Goal: Check status: Check status

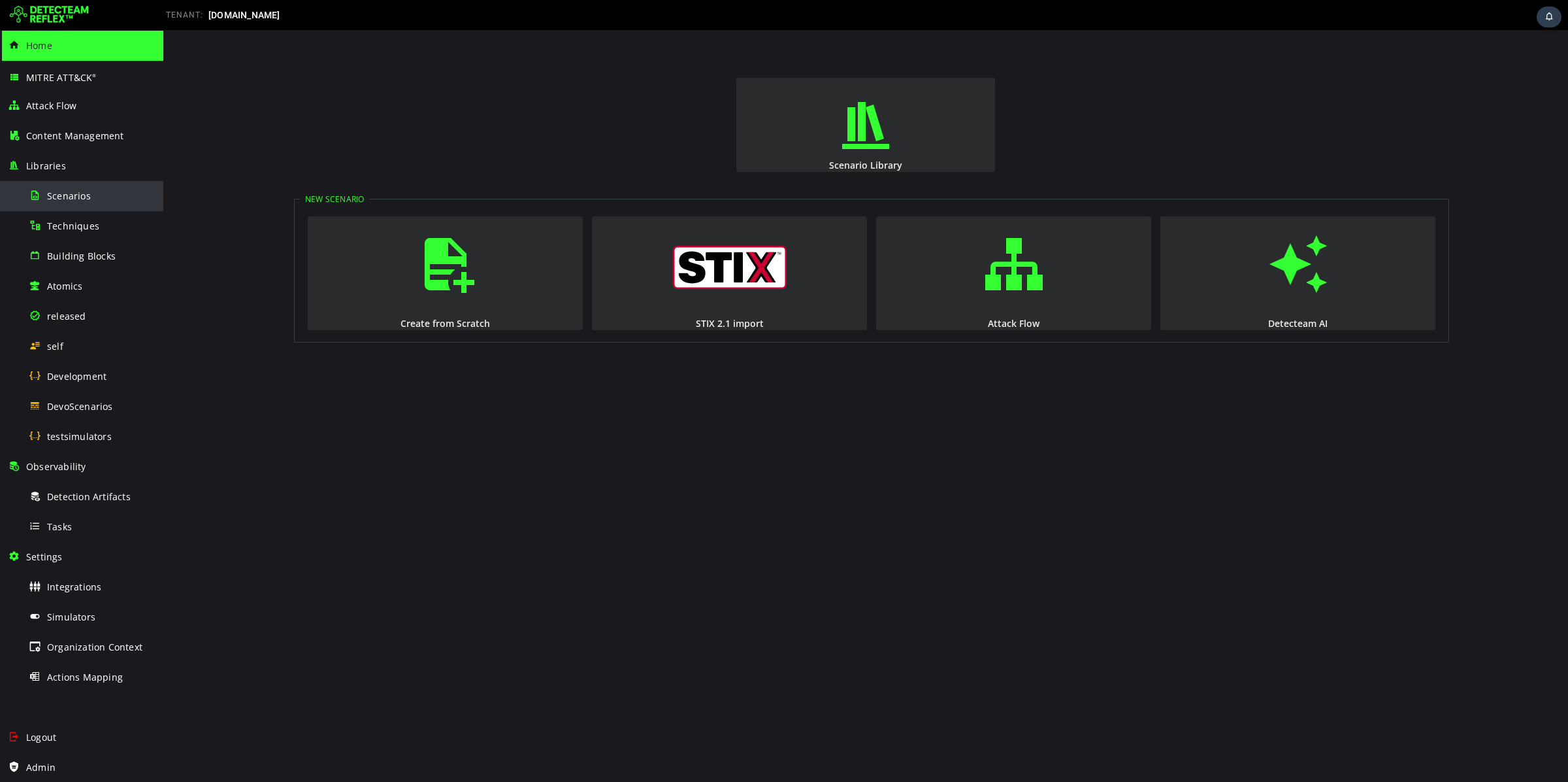
click at [60, 186] on div "Scenarios" at bounding box center [92, 195] width 127 height 29
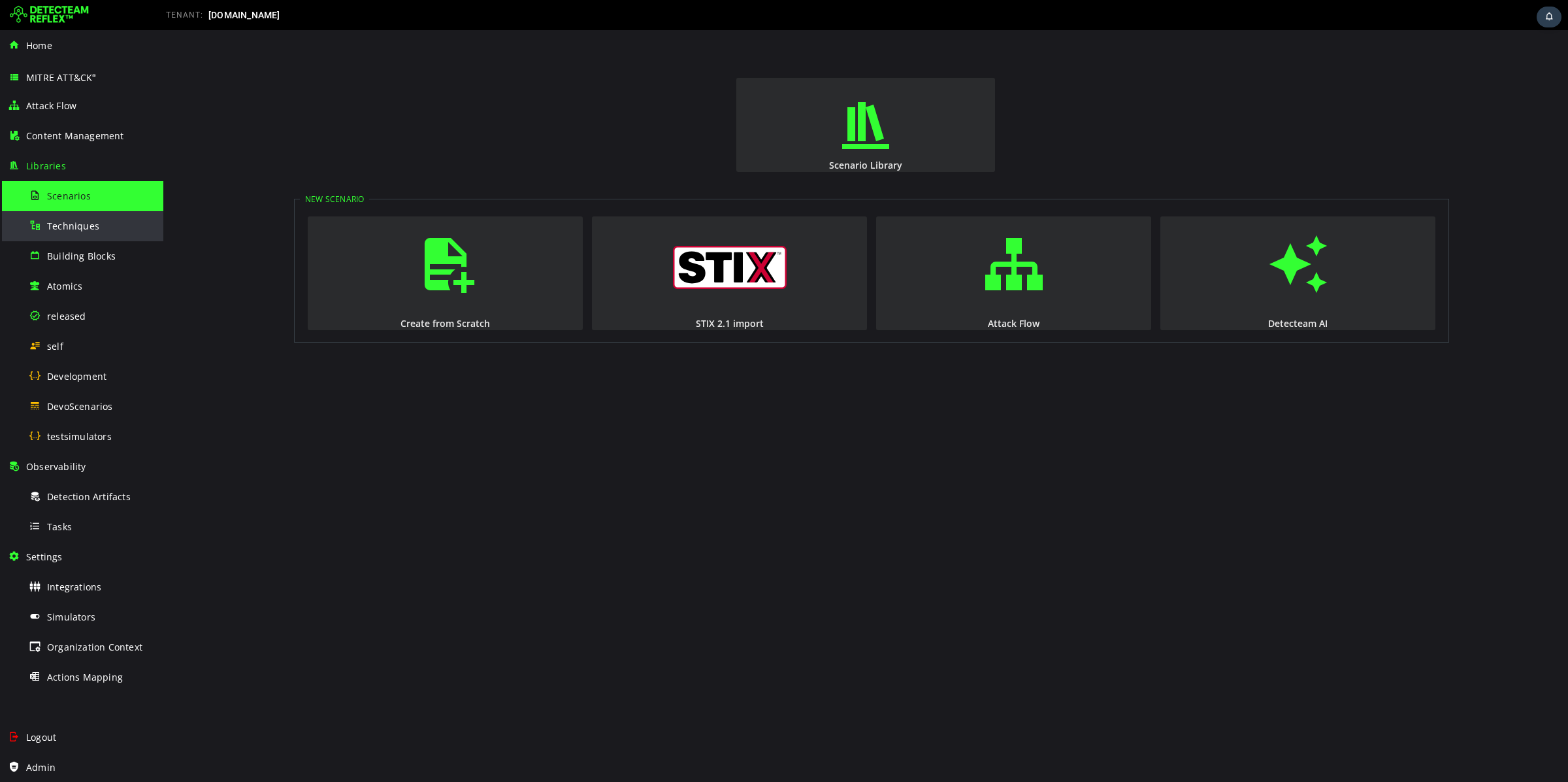
click at [99, 232] on div "Techniques" at bounding box center [92, 225] width 127 height 29
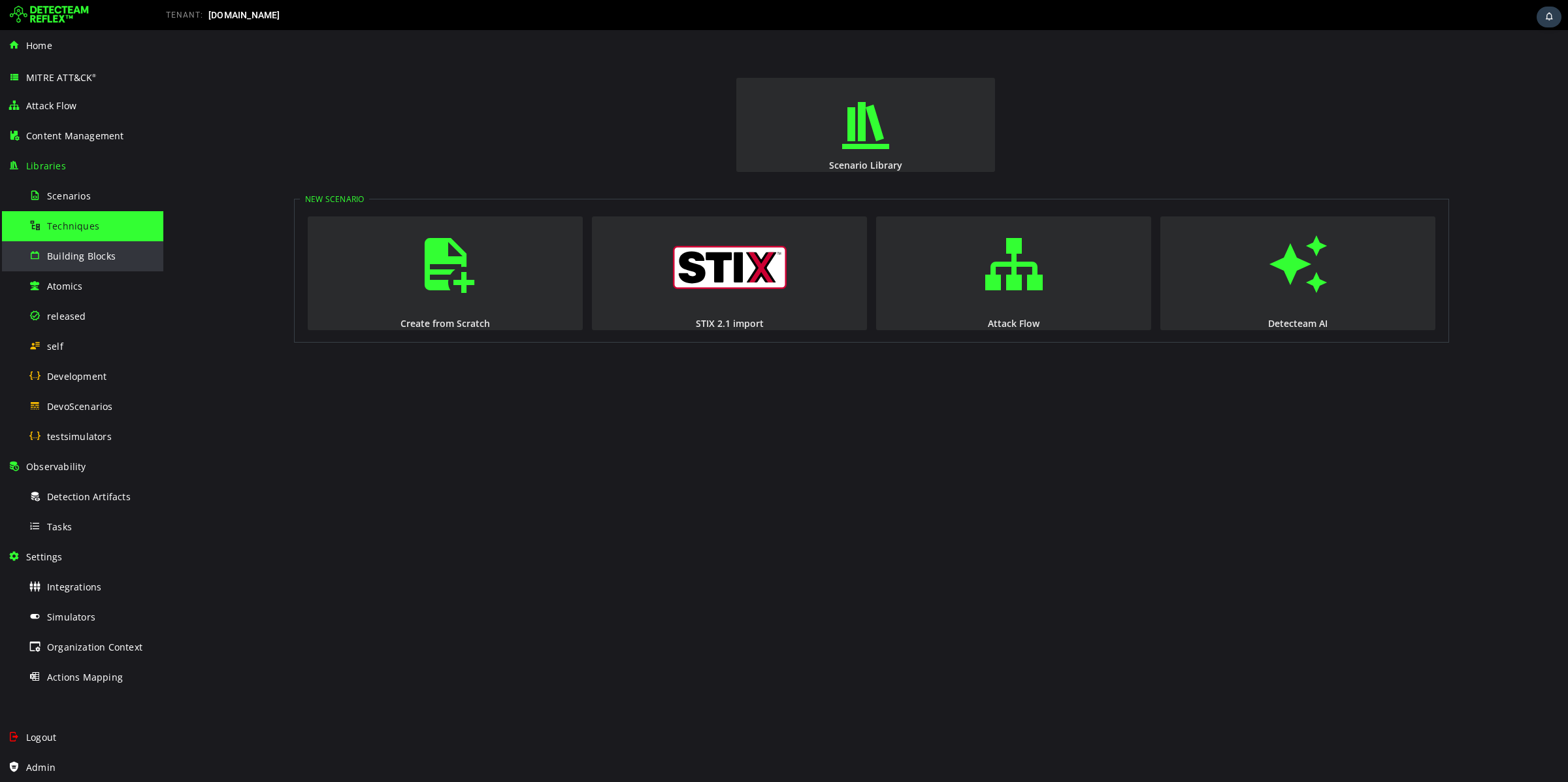
click at [69, 266] on div "Building Blocks" at bounding box center [92, 255] width 127 height 29
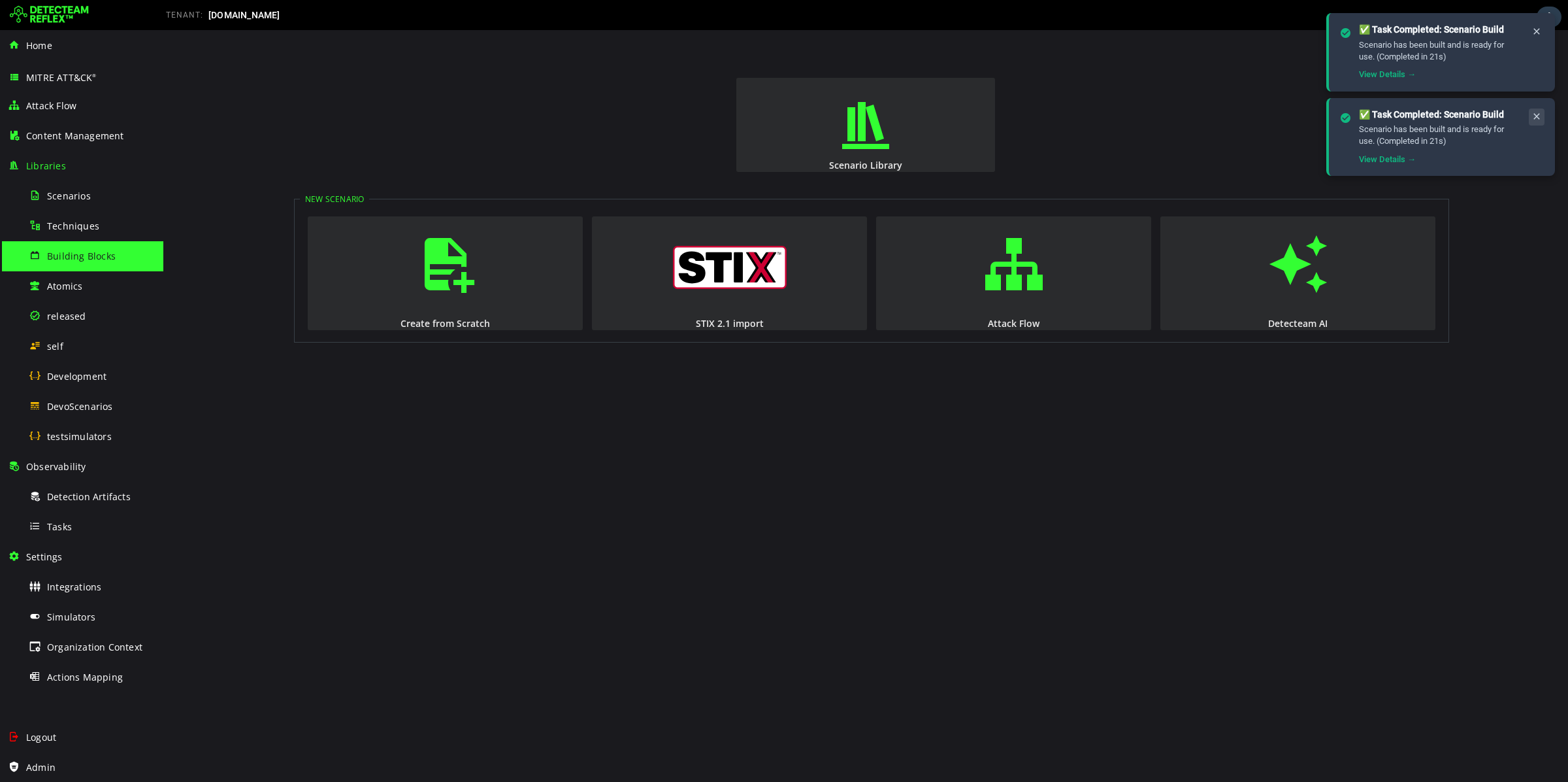
click at [1536, 118] on icon at bounding box center [1537, 117] width 10 height 11
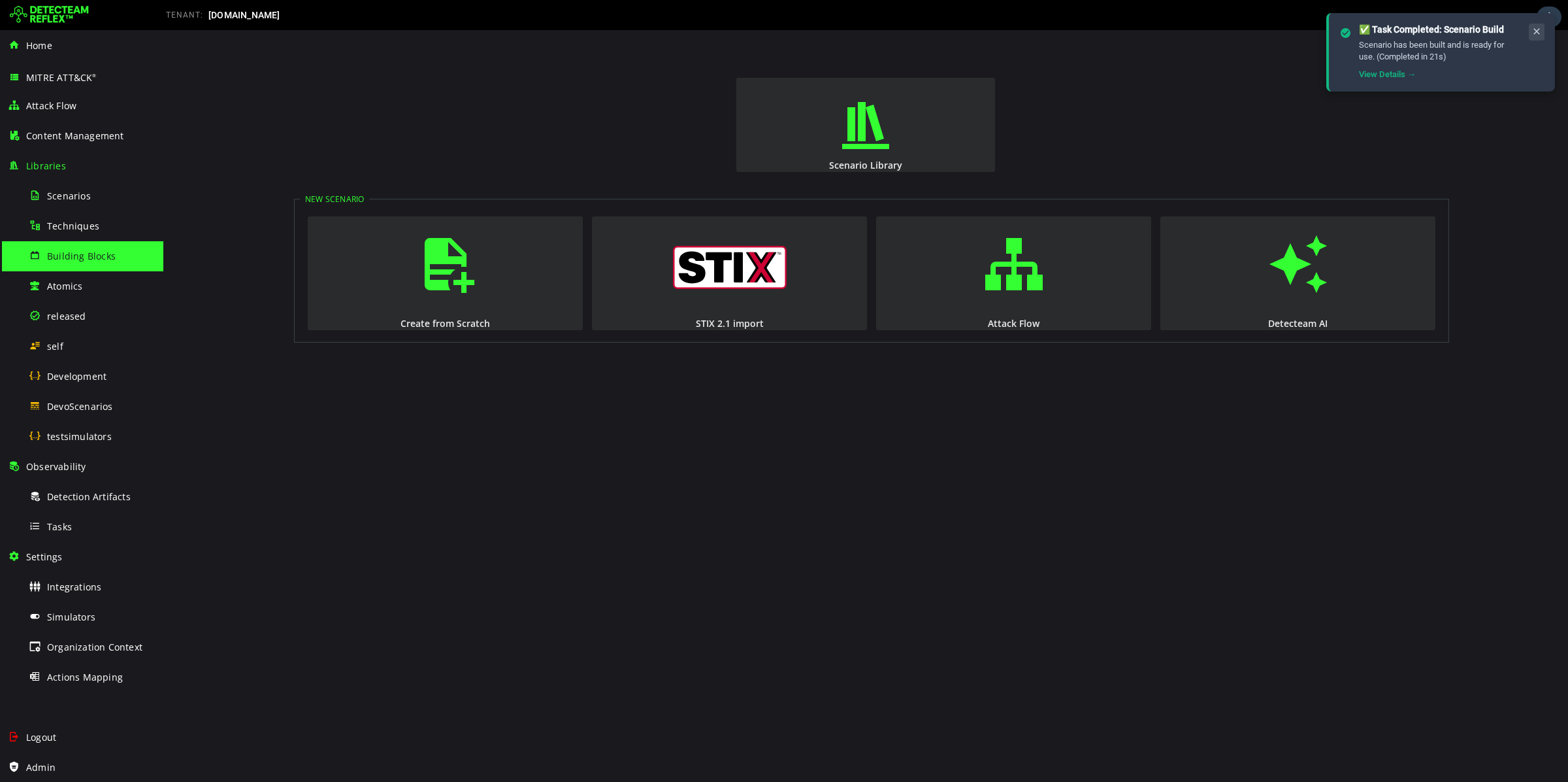
click at [1537, 28] on icon at bounding box center [1537, 31] width 10 height 11
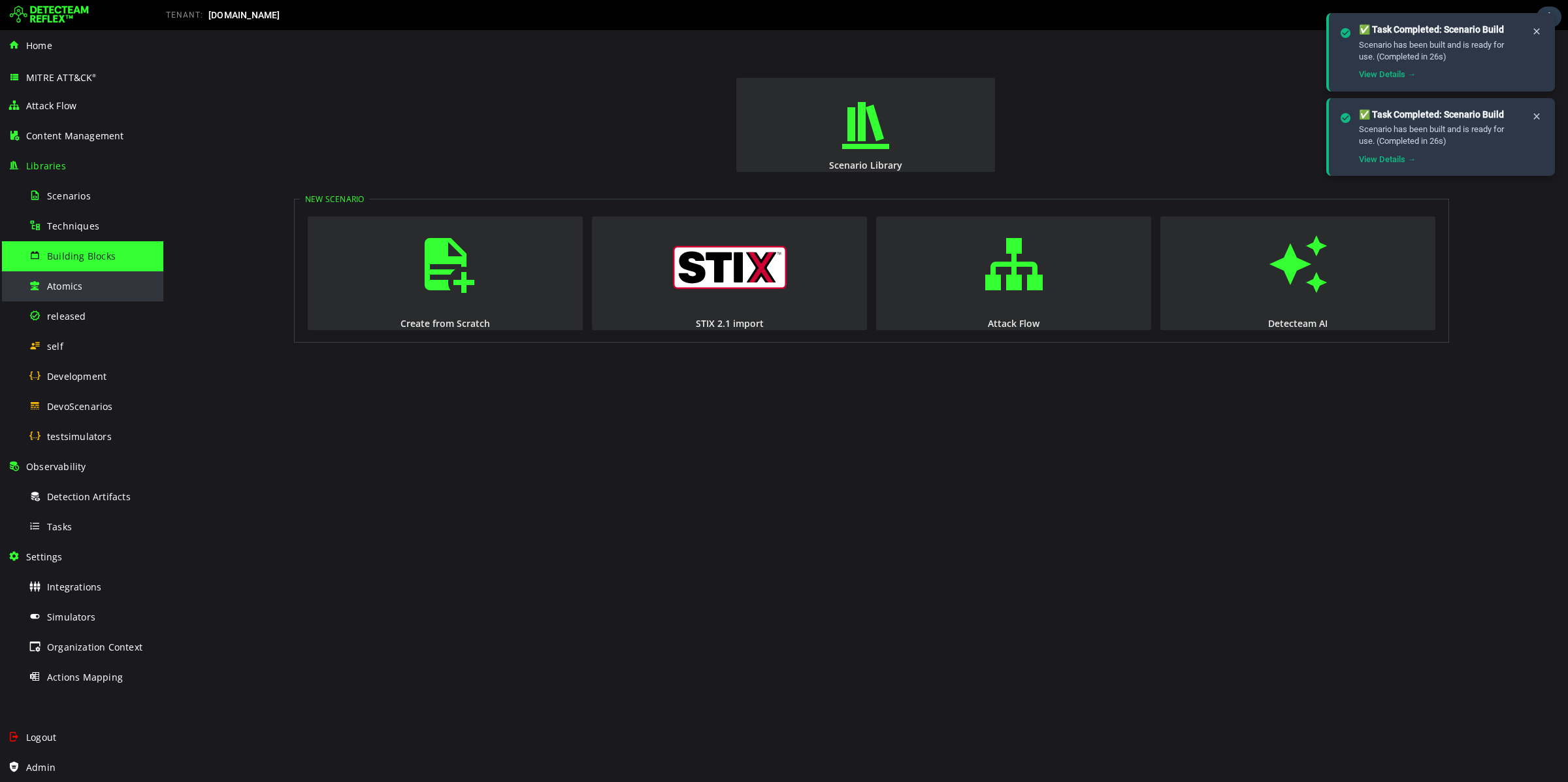
click at [89, 279] on div "Atomics" at bounding box center [92, 286] width 127 height 29
click at [1537, 116] on icon at bounding box center [1537, 117] width 10 height 11
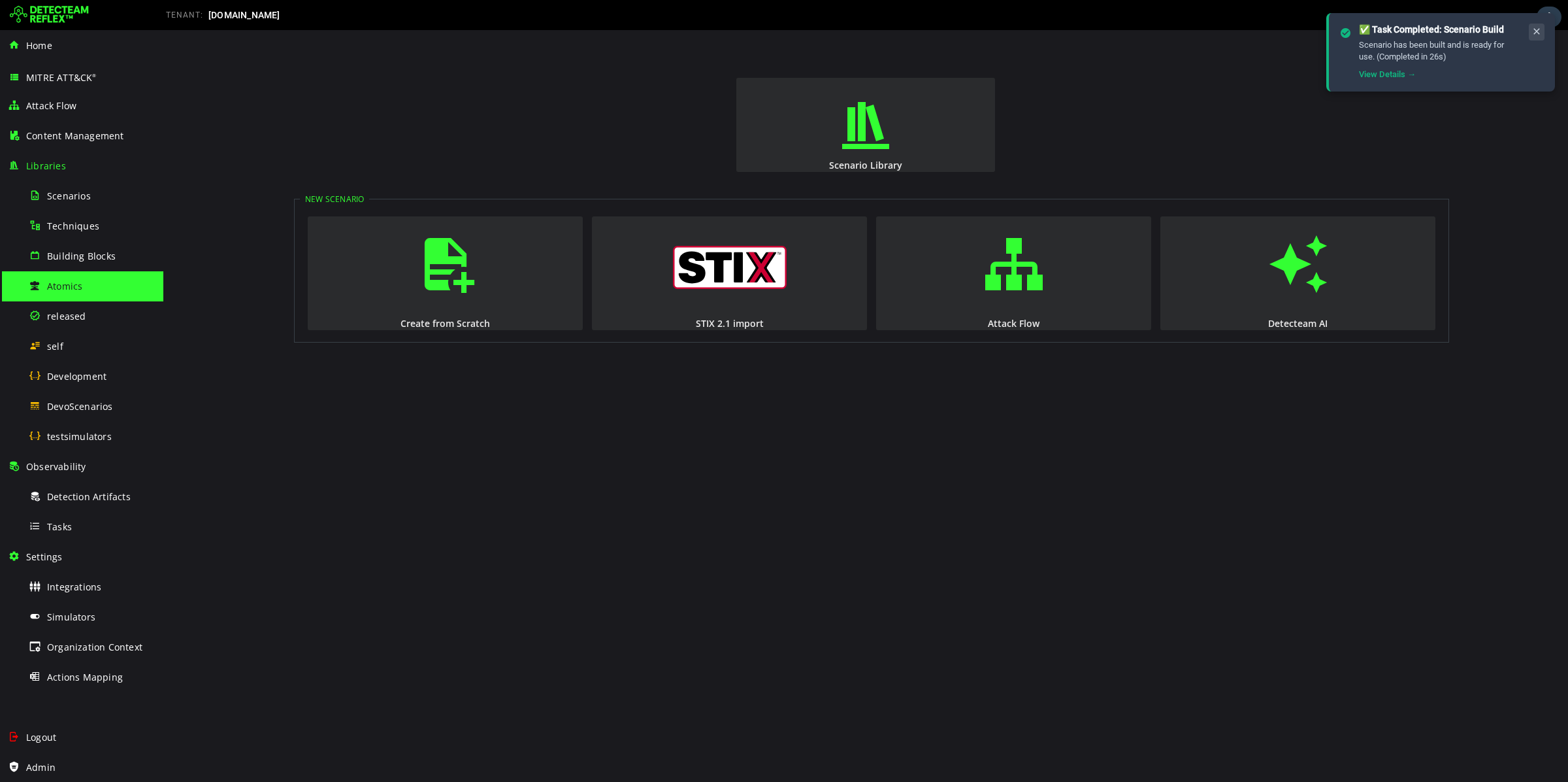
click at [1541, 33] on icon at bounding box center [1537, 31] width 10 height 11
click at [1534, 31] on icon at bounding box center [1537, 31] width 10 height 11
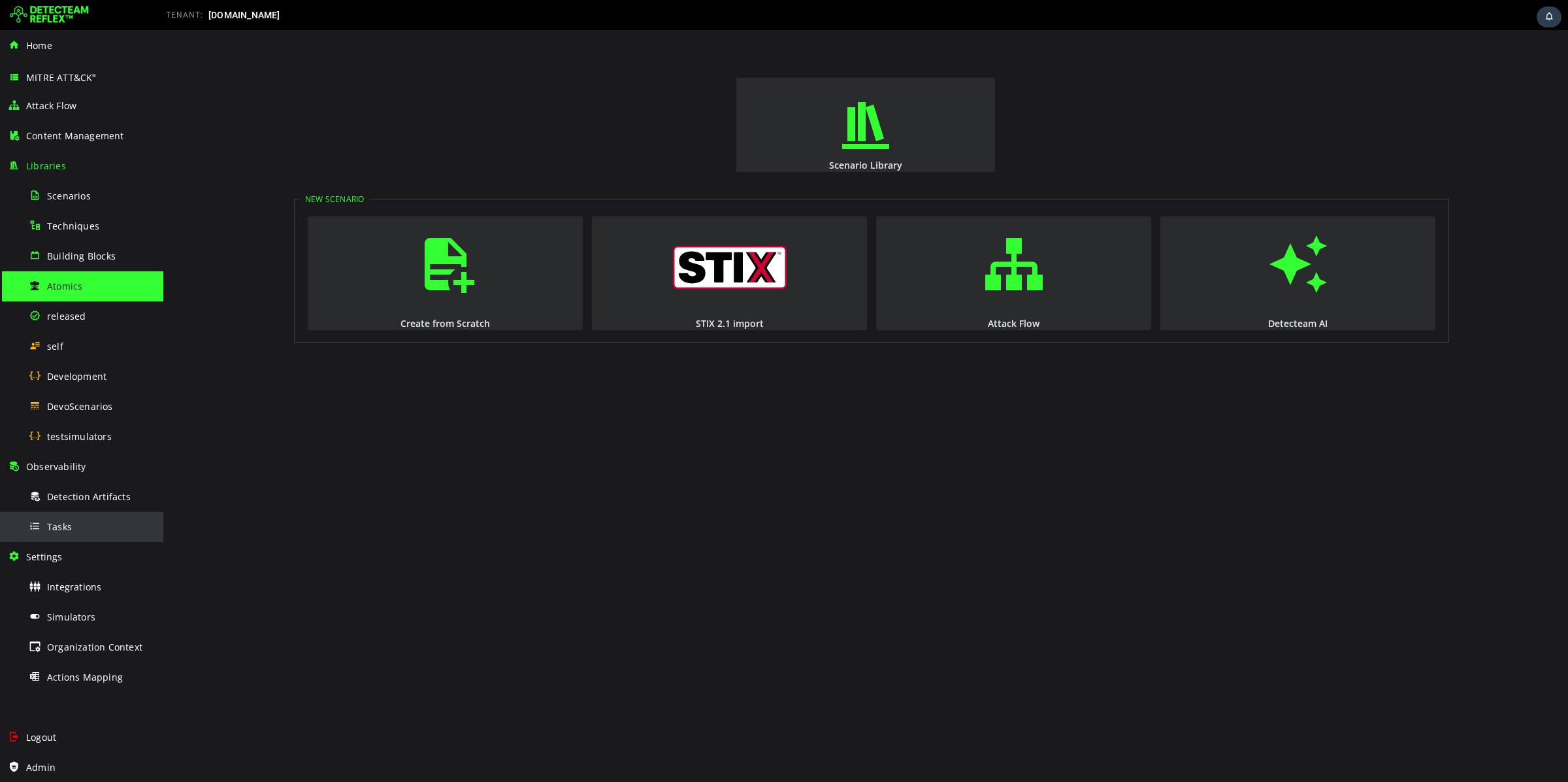
click at [66, 533] on div "Tasks" at bounding box center [92, 527] width 127 height 29
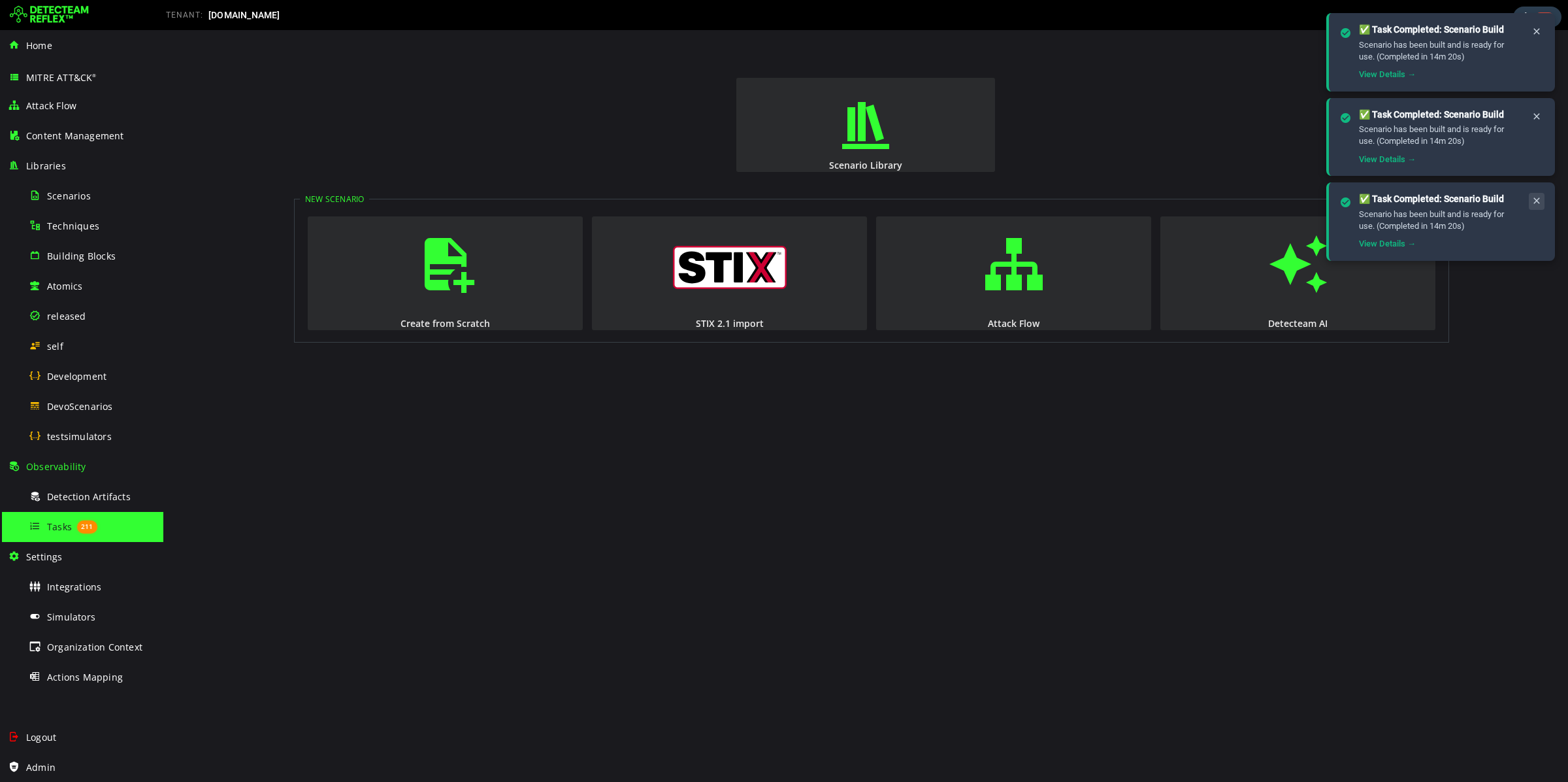
click at [1535, 198] on icon at bounding box center [1537, 200] width 10 height 11
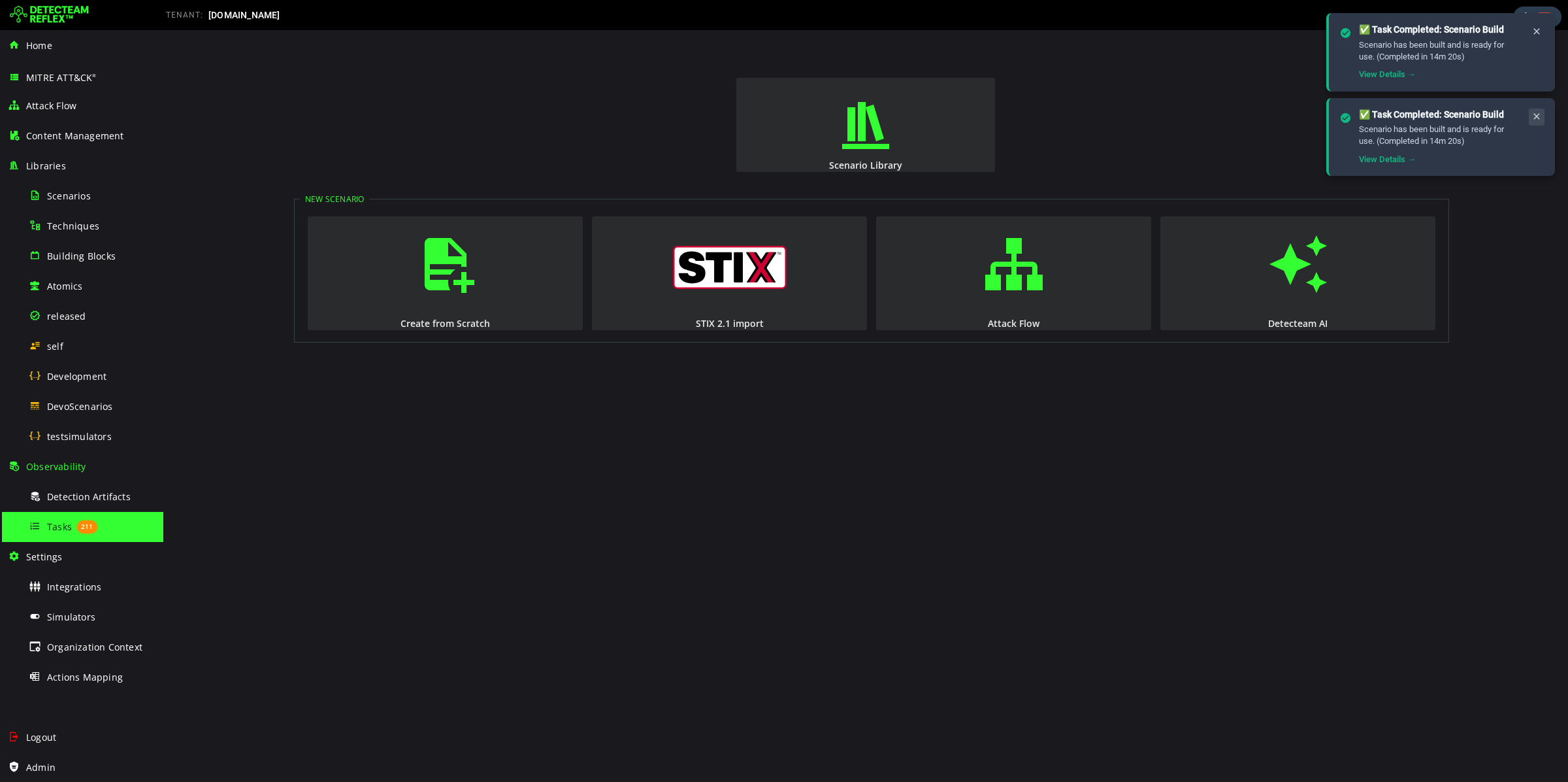
click at [1536, 120] on icon at bounding box center [1537, 117] width 10 height 11
click at [1540, 29] on icon at bounding box center [1537, 31] width 10 height 11
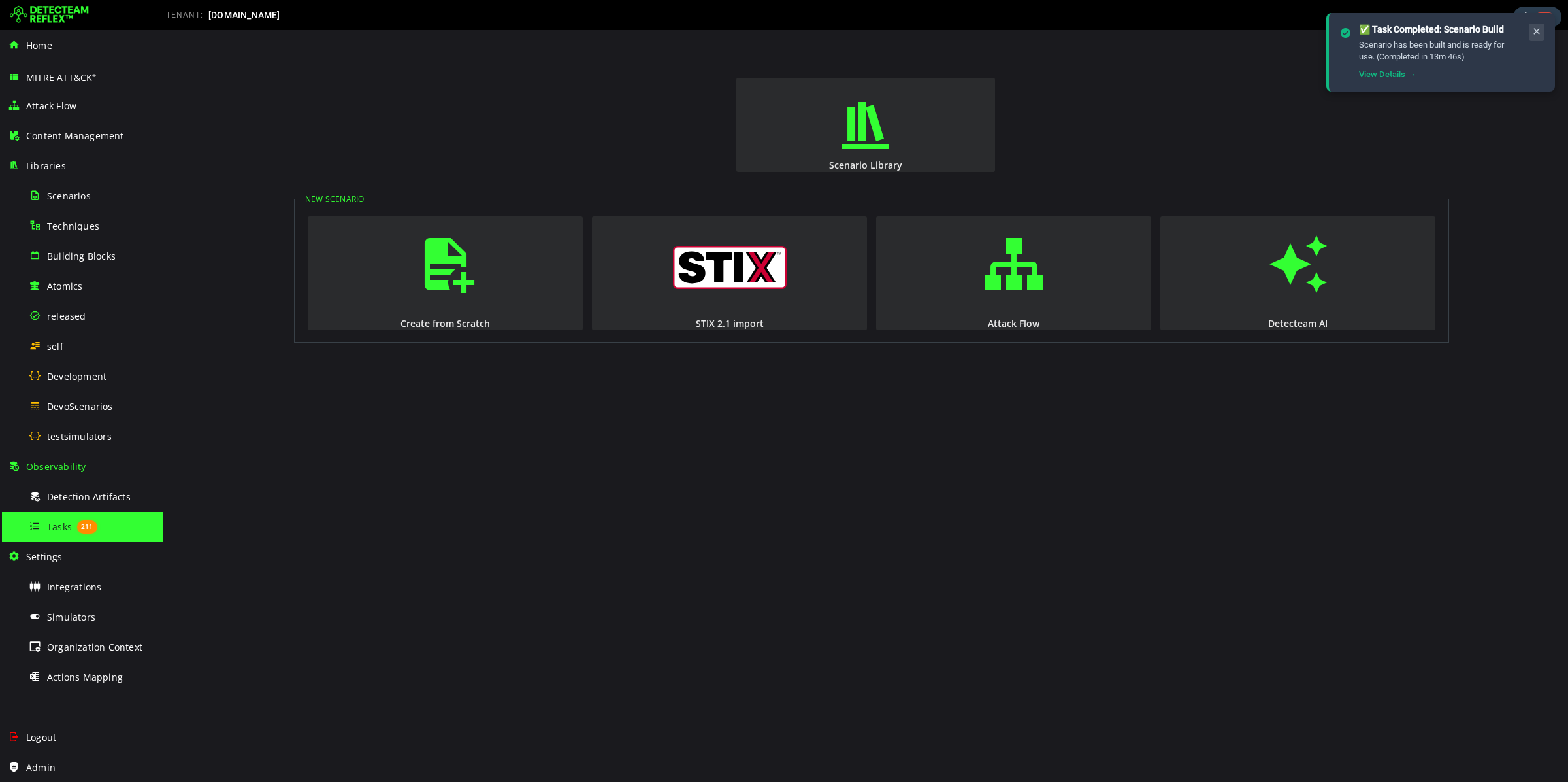
click at [1537, 24] on button at bounding box center [1537, 32] width 16 height 17
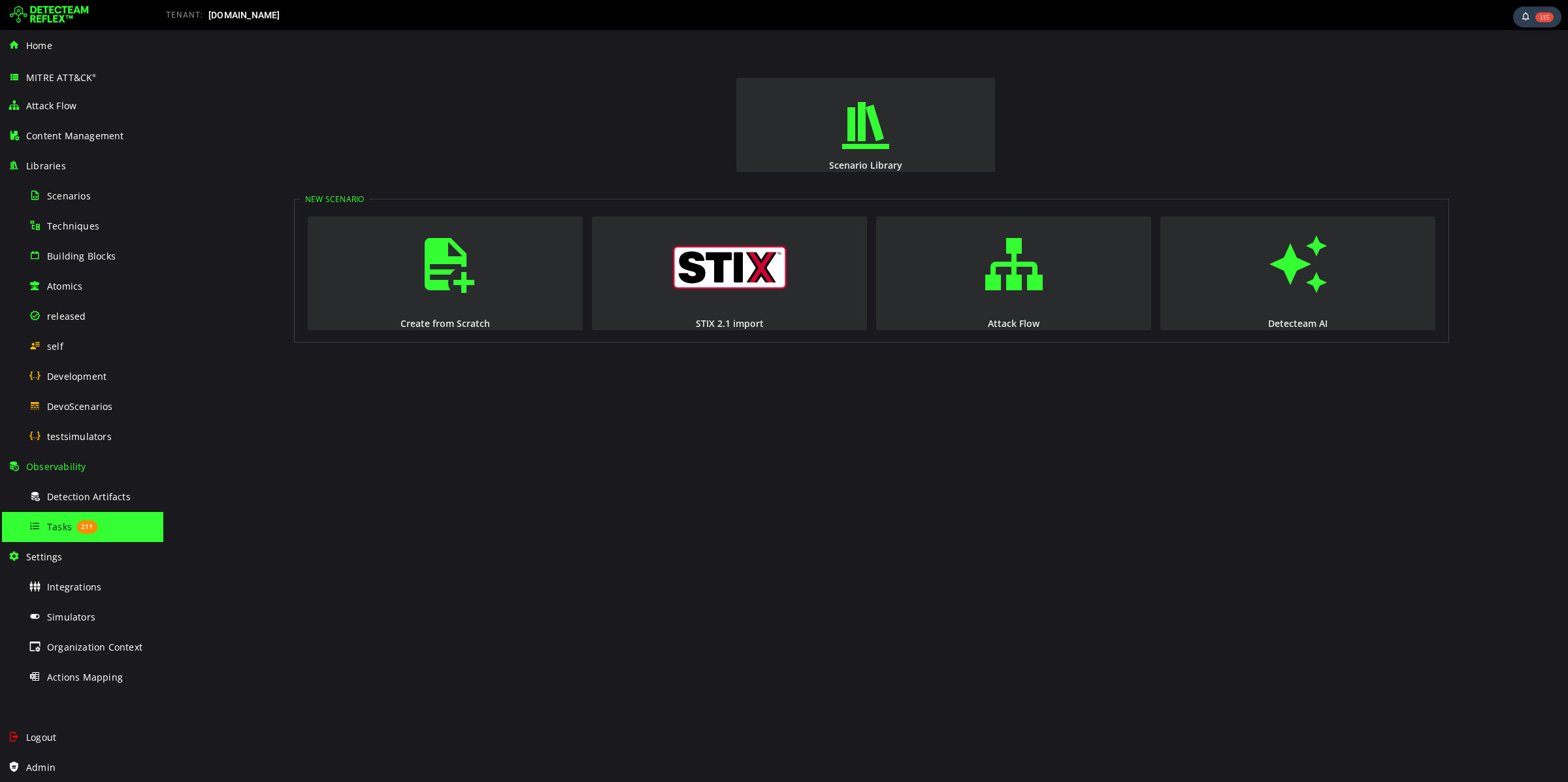
click at [1535, 29] on div "TENANT: devo.com" at bounding box center [784, 15] width 1568 height 31
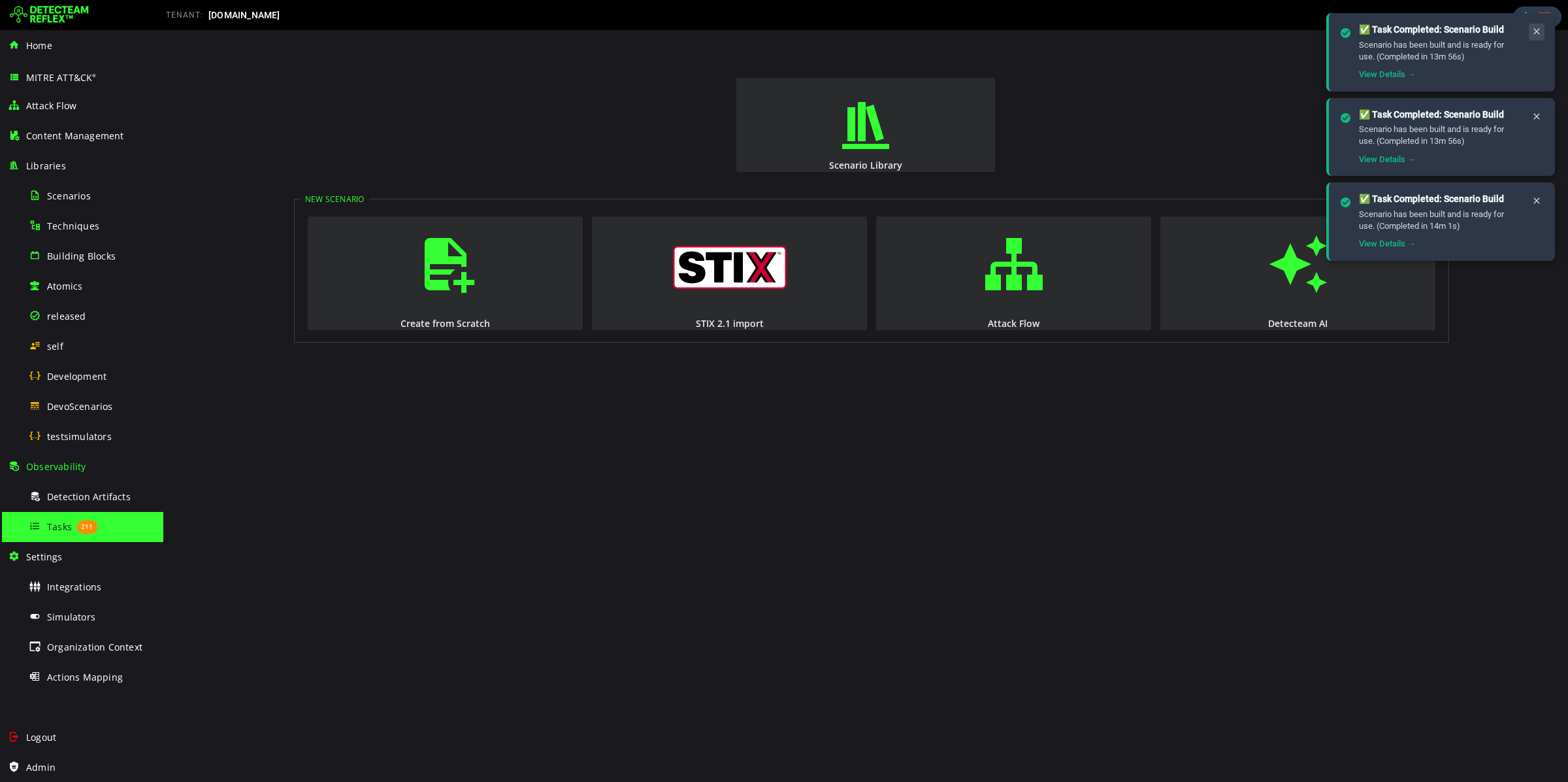
click at [1540, 31] on icon at bounding box center [1537, 31] width 10 height 11
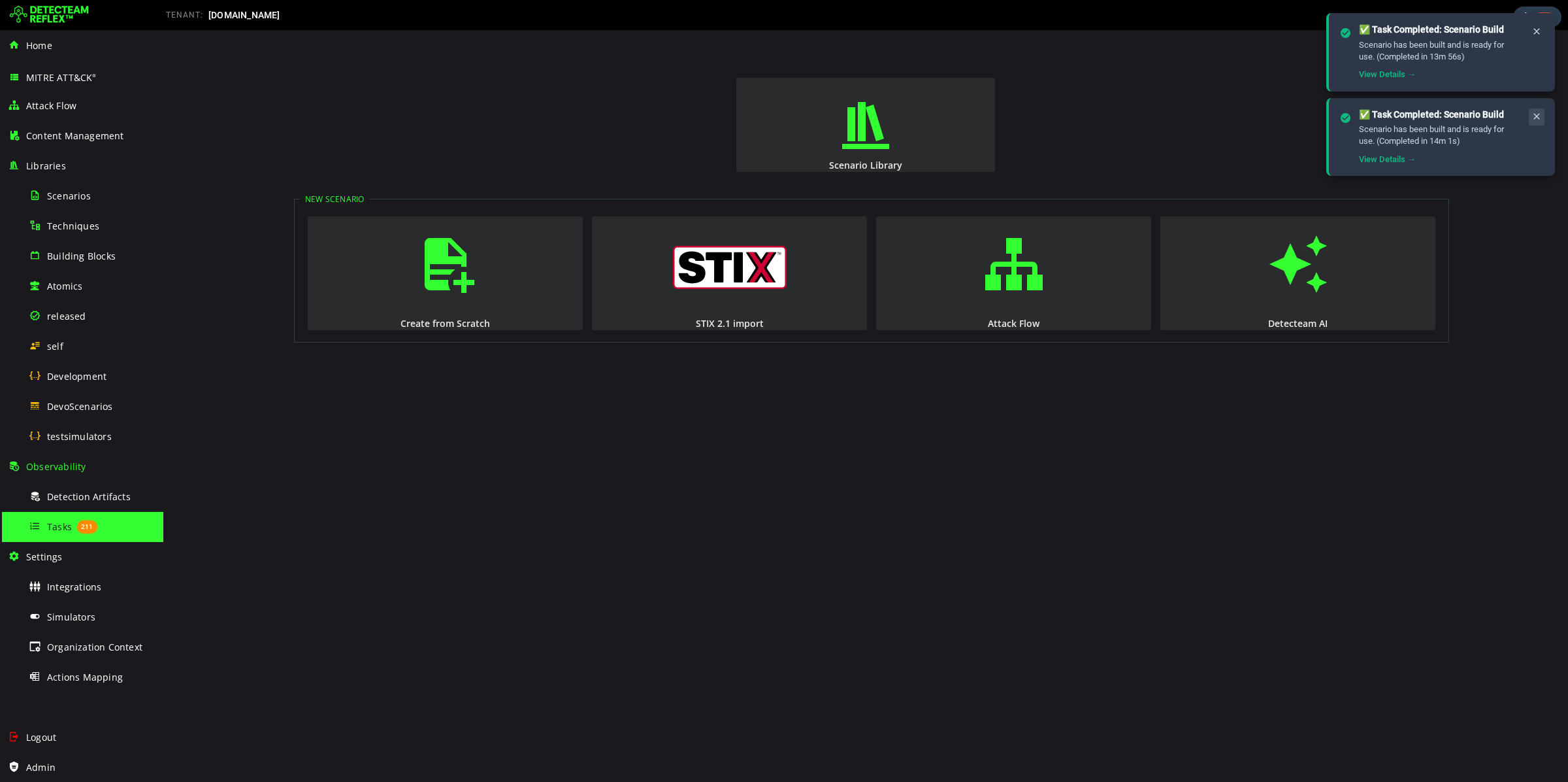
click at [1539, 112] on icon at bounding box center [1537, 117] width 10 height 11
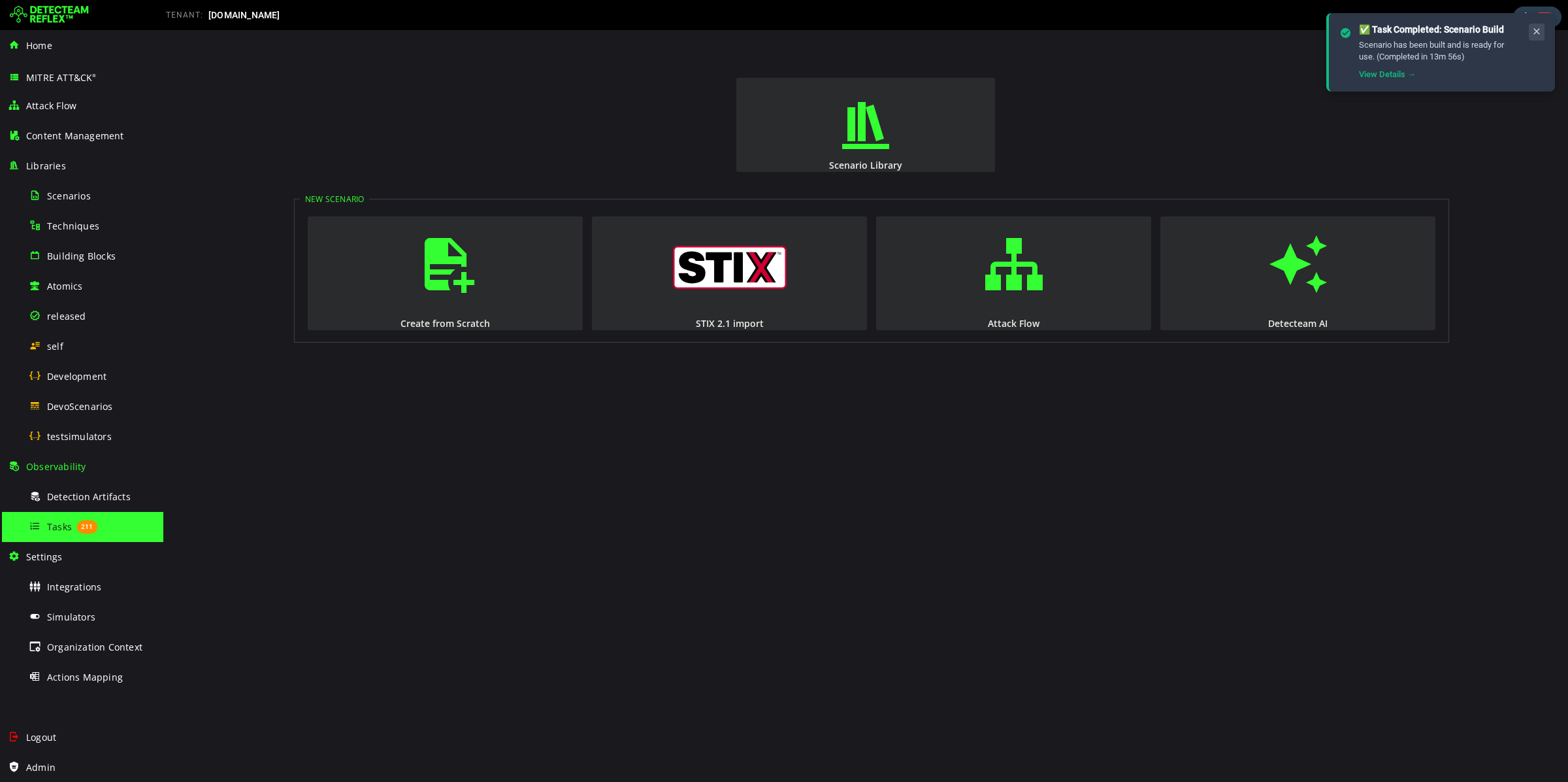
click at [1538, 28] on icon at bounding box center [1537, 31] width 10 height 11
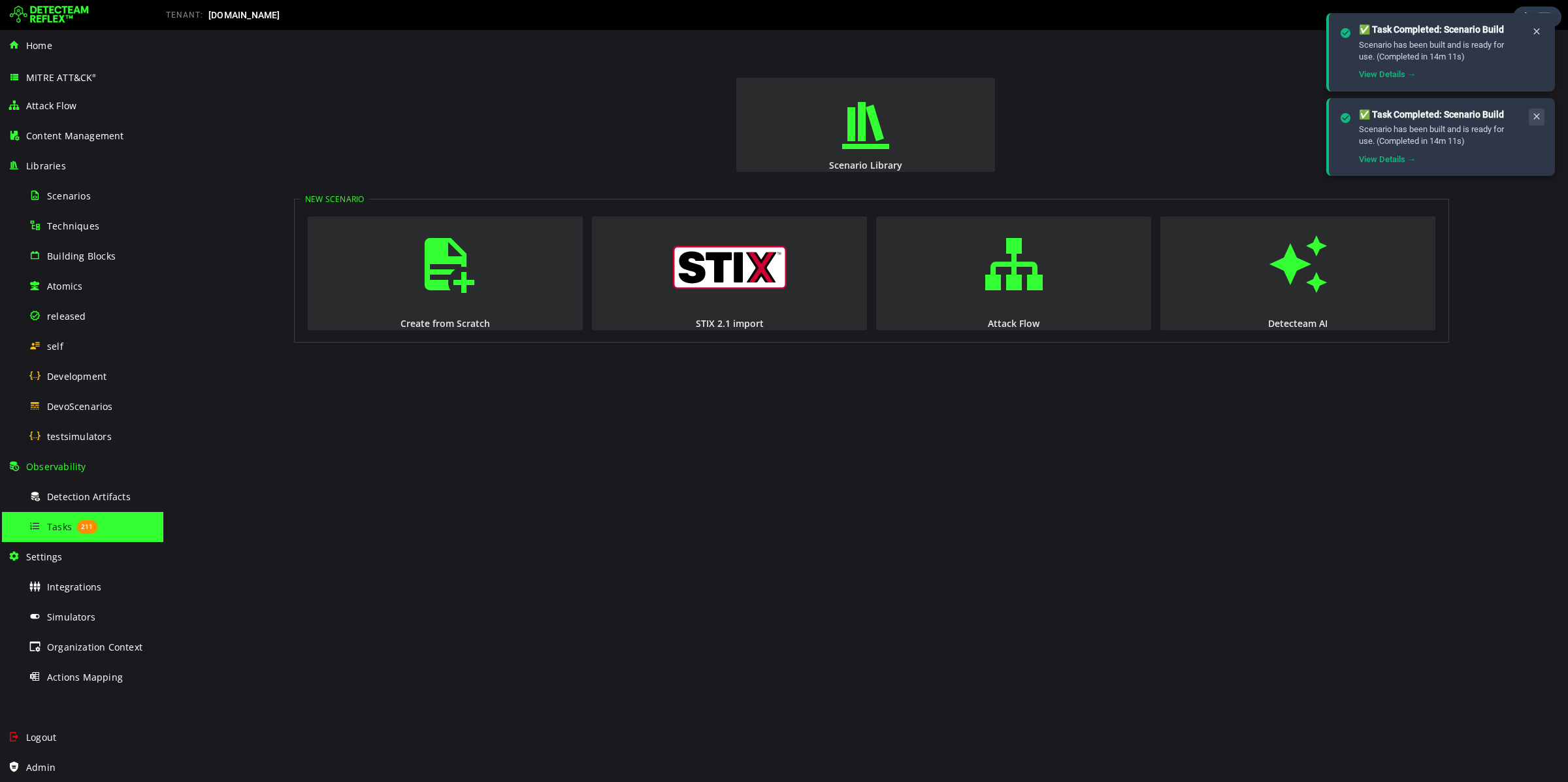
click at [1536, 115] on icon at bounding box center [1537, 117] width 10 height 11
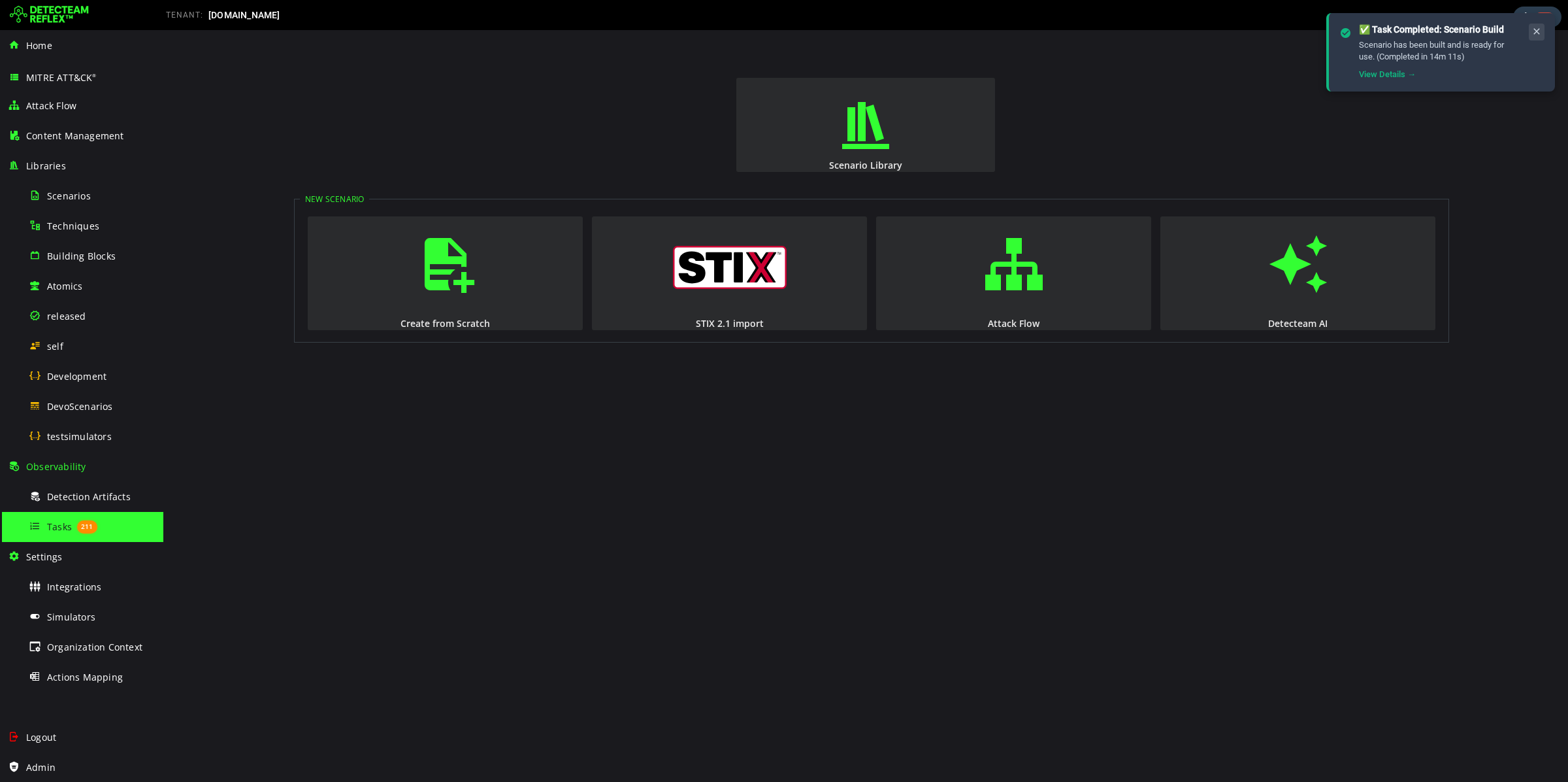
click at [1537, 29] on icon at bounding box center [1537, 31] width 10 height 11
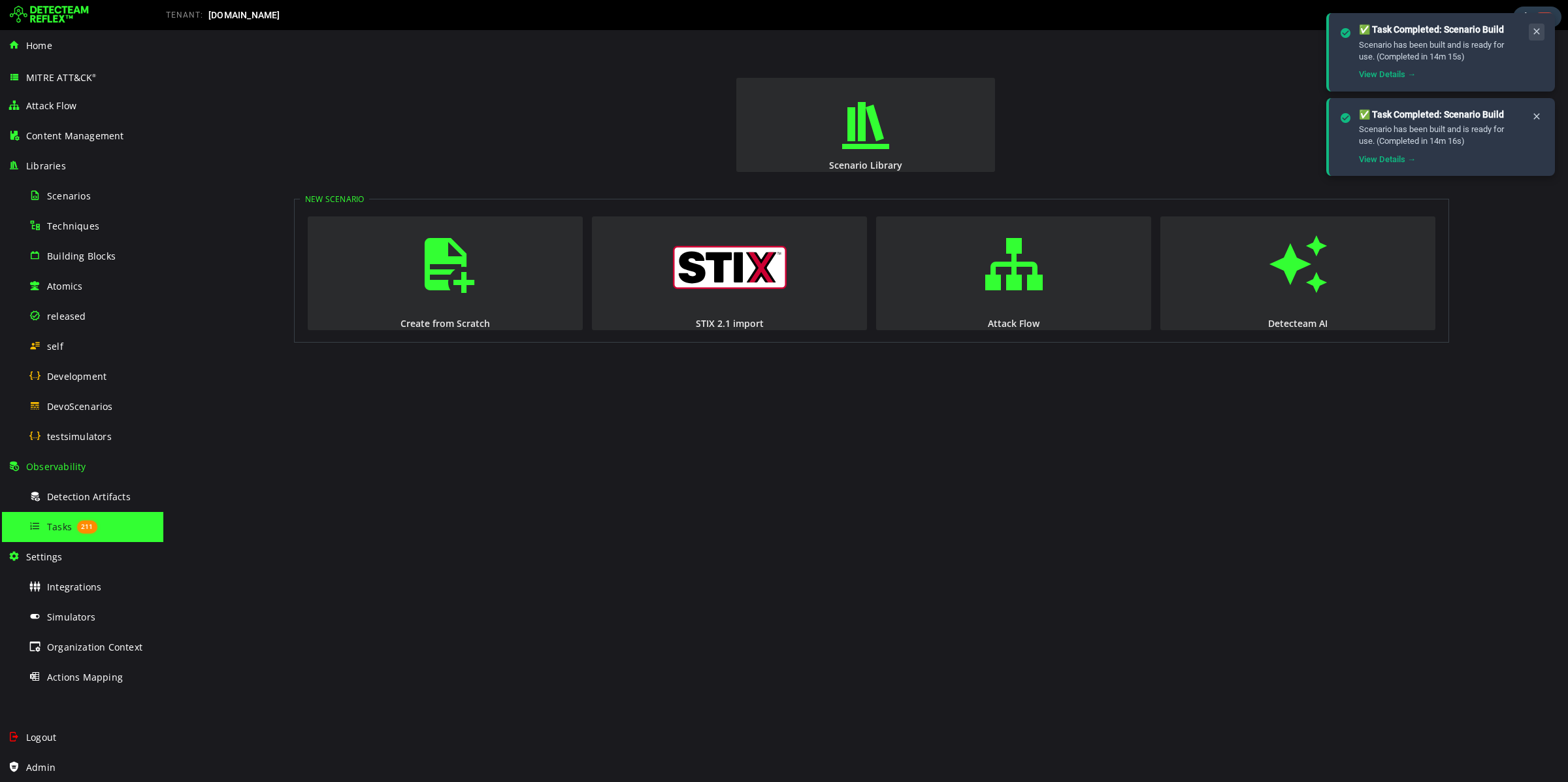
click at [1535, 28] on icon at bounding box center [1537, 31] width 10 height 11
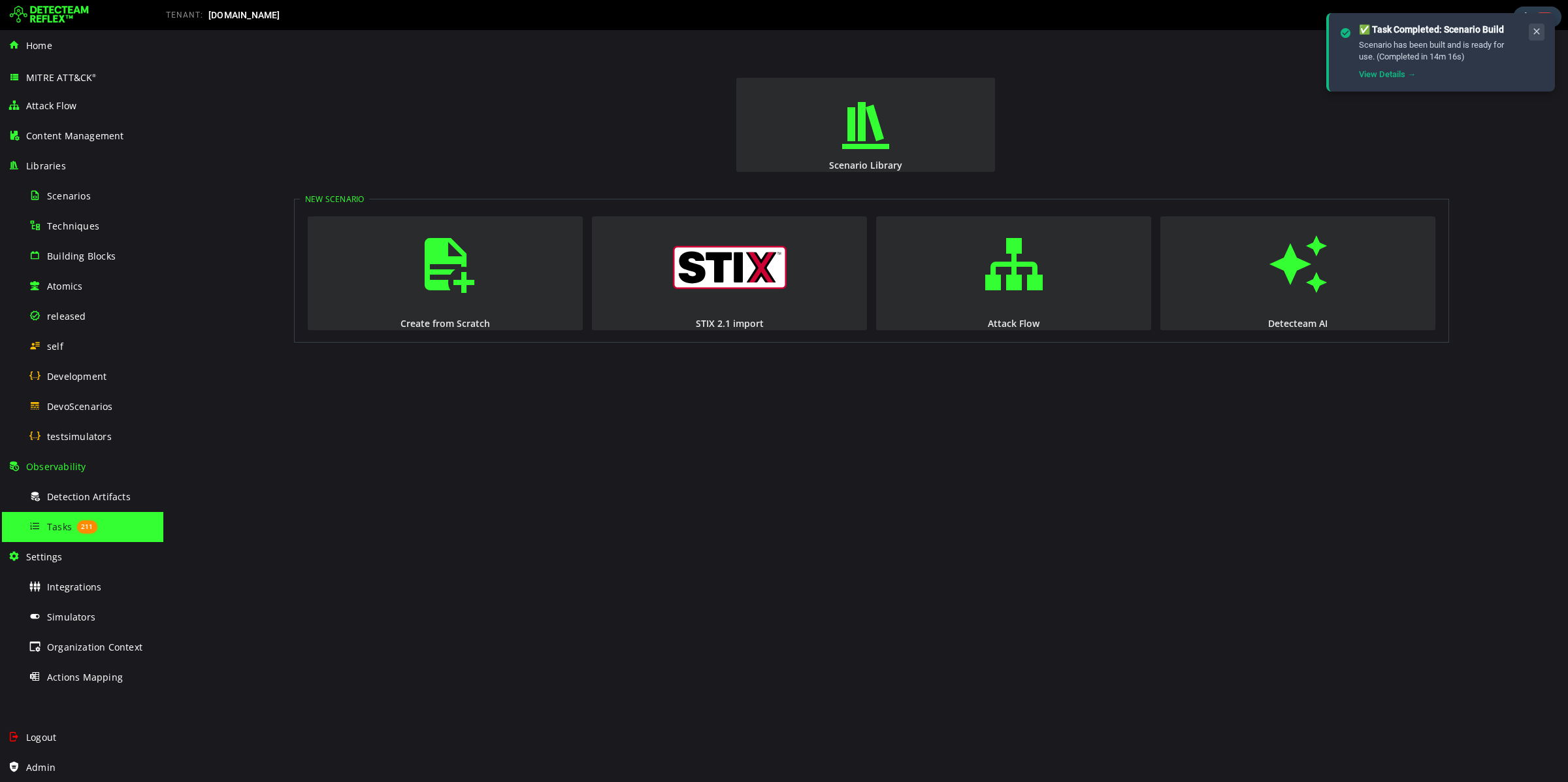
click at [1537, 30] on icon at bounding box center [1537, 31] width 10 height 11
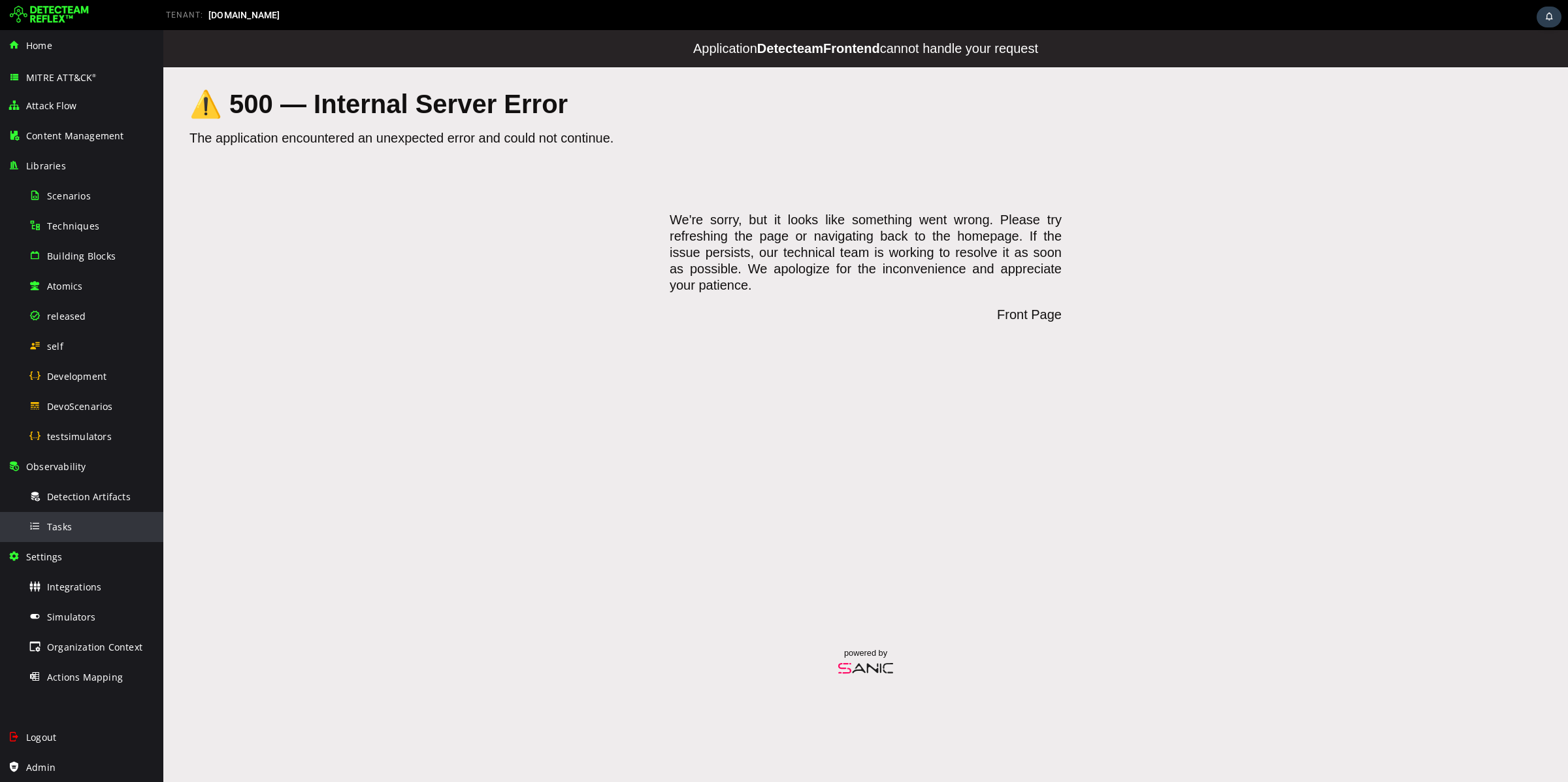
click at [60, 534] on div "Tasks" at bounding box center [92, 527] width 127 height 29
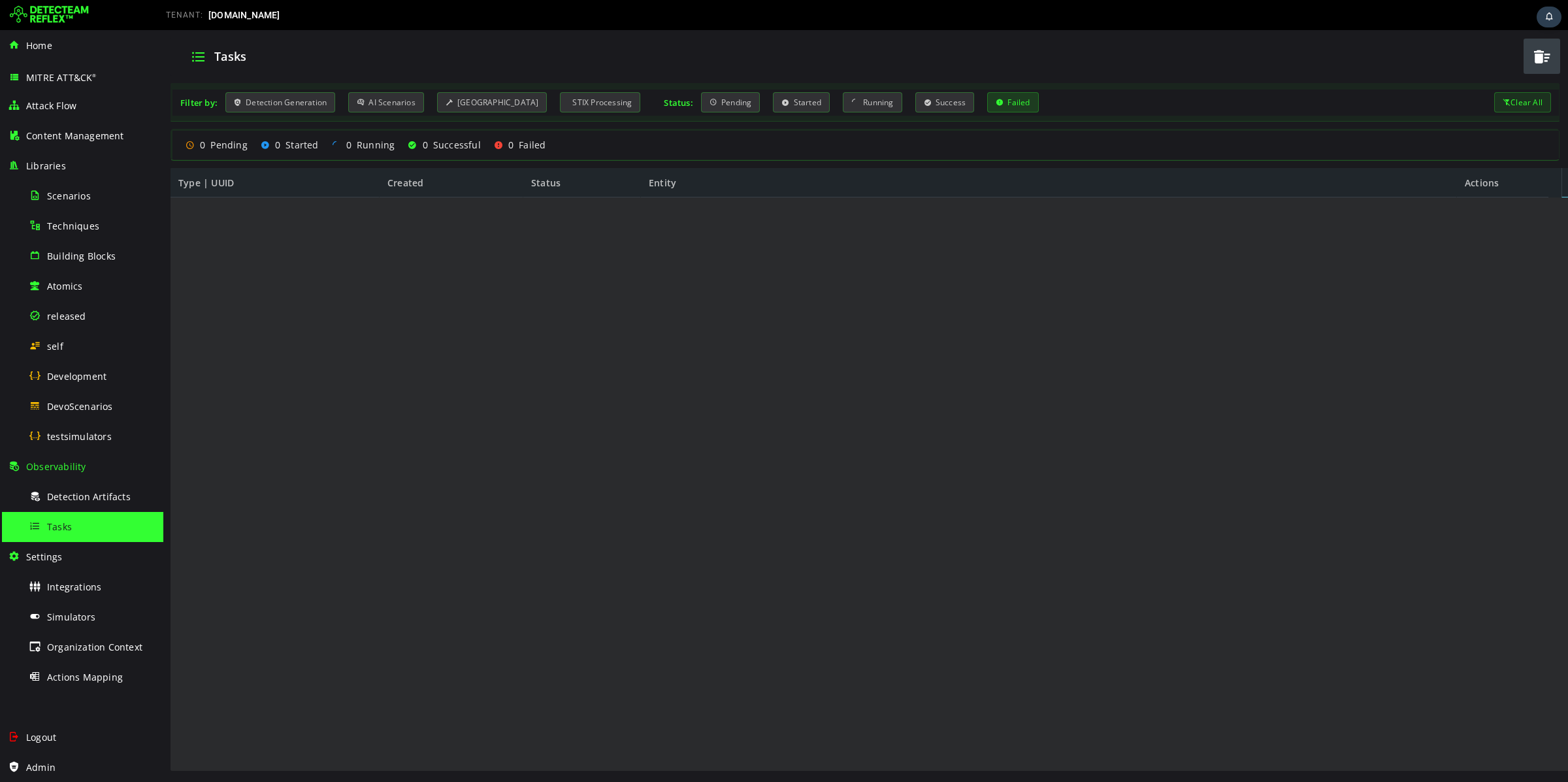
click at [993, 104] on div "Failed" at bounding box center [1013, 102] width 51 height 20
click at [859, 107] on div "Running" at bounding box center [873, 102] width 60 height 20
click at [776, 103] on div "Started" at bounding box center [801, 102] width 57 height 20
click at [710, 101] on icon at bounding box center [714, 102] width 8 height 11
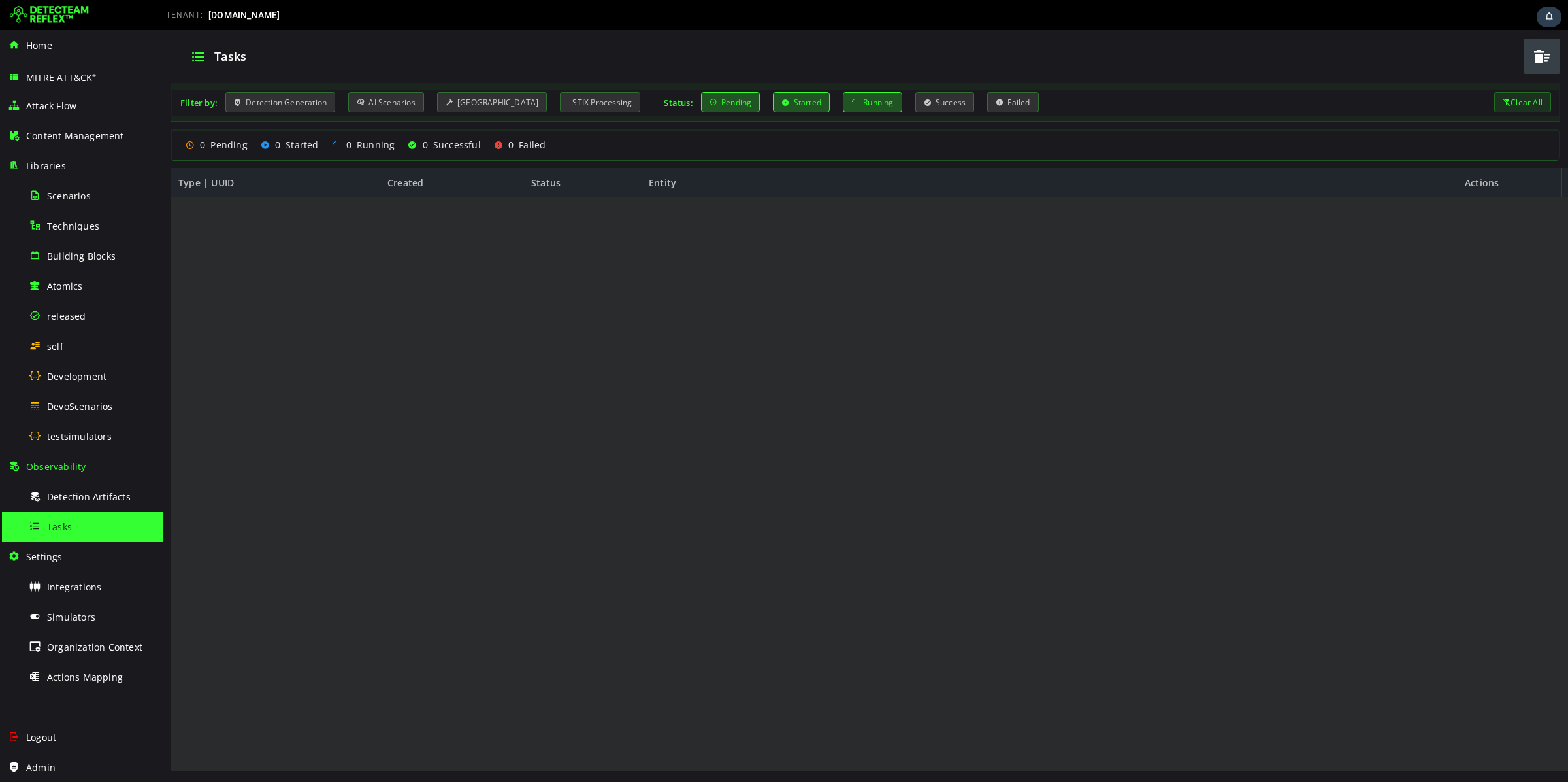
drag, startPoint x: 1516, startPoint y: 100, endPoint x: 1512, endPoint y: 112, distance: 12.6
click at [1516, 102] on div "Clear All" at bounding box center [1523, 102] width 57 height 20
click at [926, 96] on div "Success" at bounding box center [945, 102] width 60 height 20
click at [96, 502] on div "Detection Artifacts" at bounding box center [92, 496] width 127 height 29
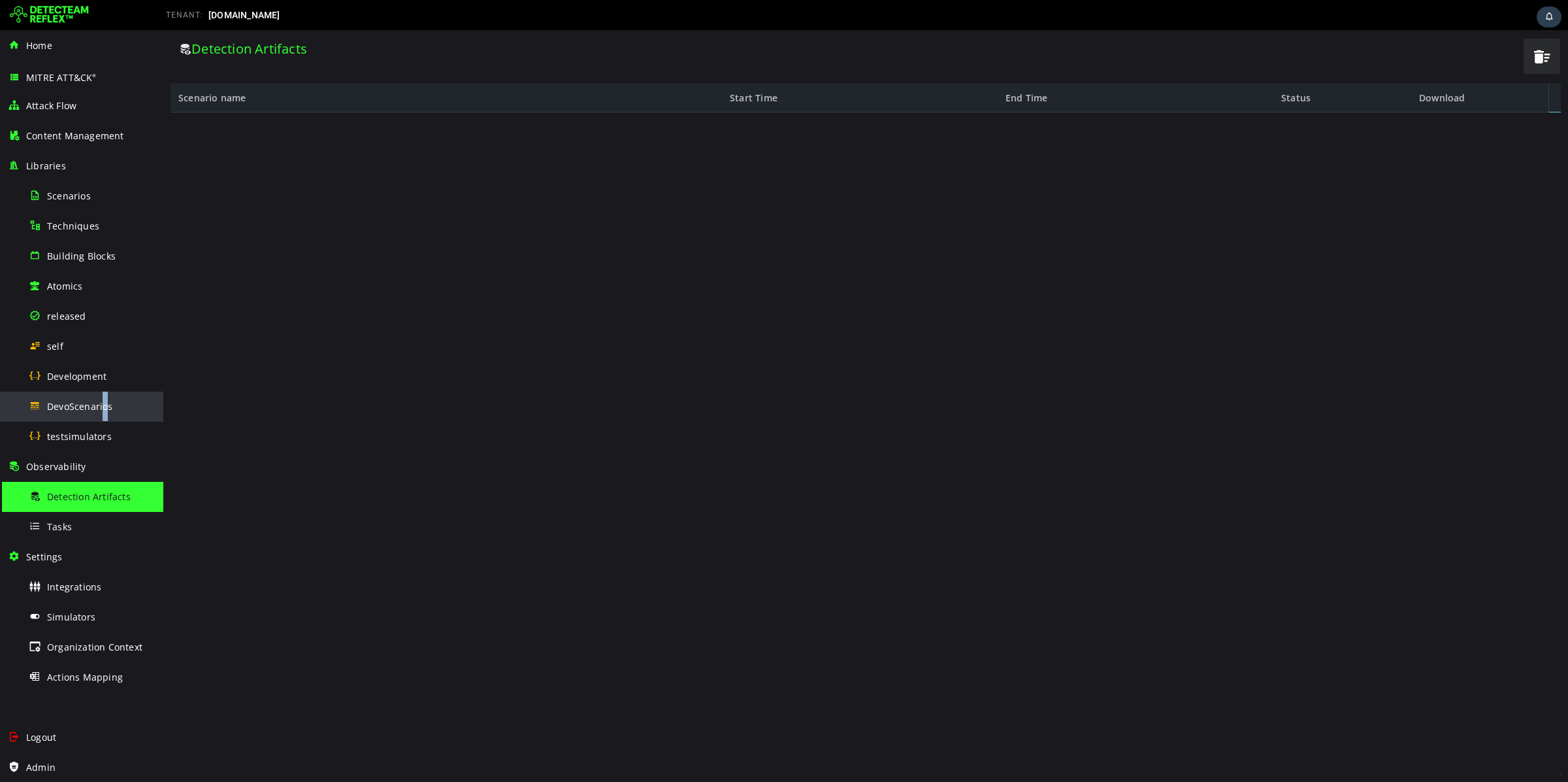
click at [105, 413] on div "DevoScenarios" at bounding box center [92, 406] width 127 height 29
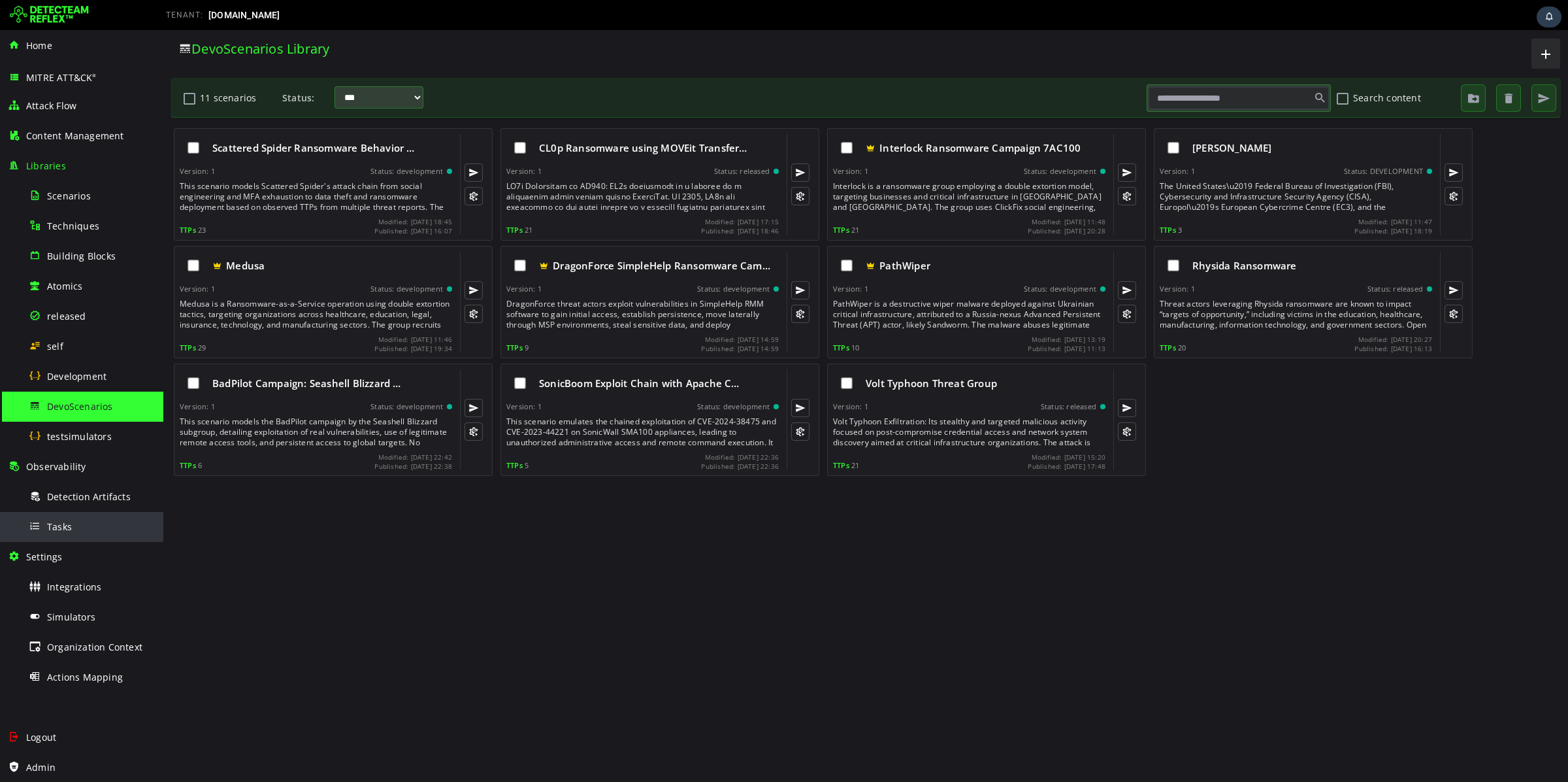
click at [59, 521] on span "Tasks" at bounding box center [60, 527] width 25 height 12
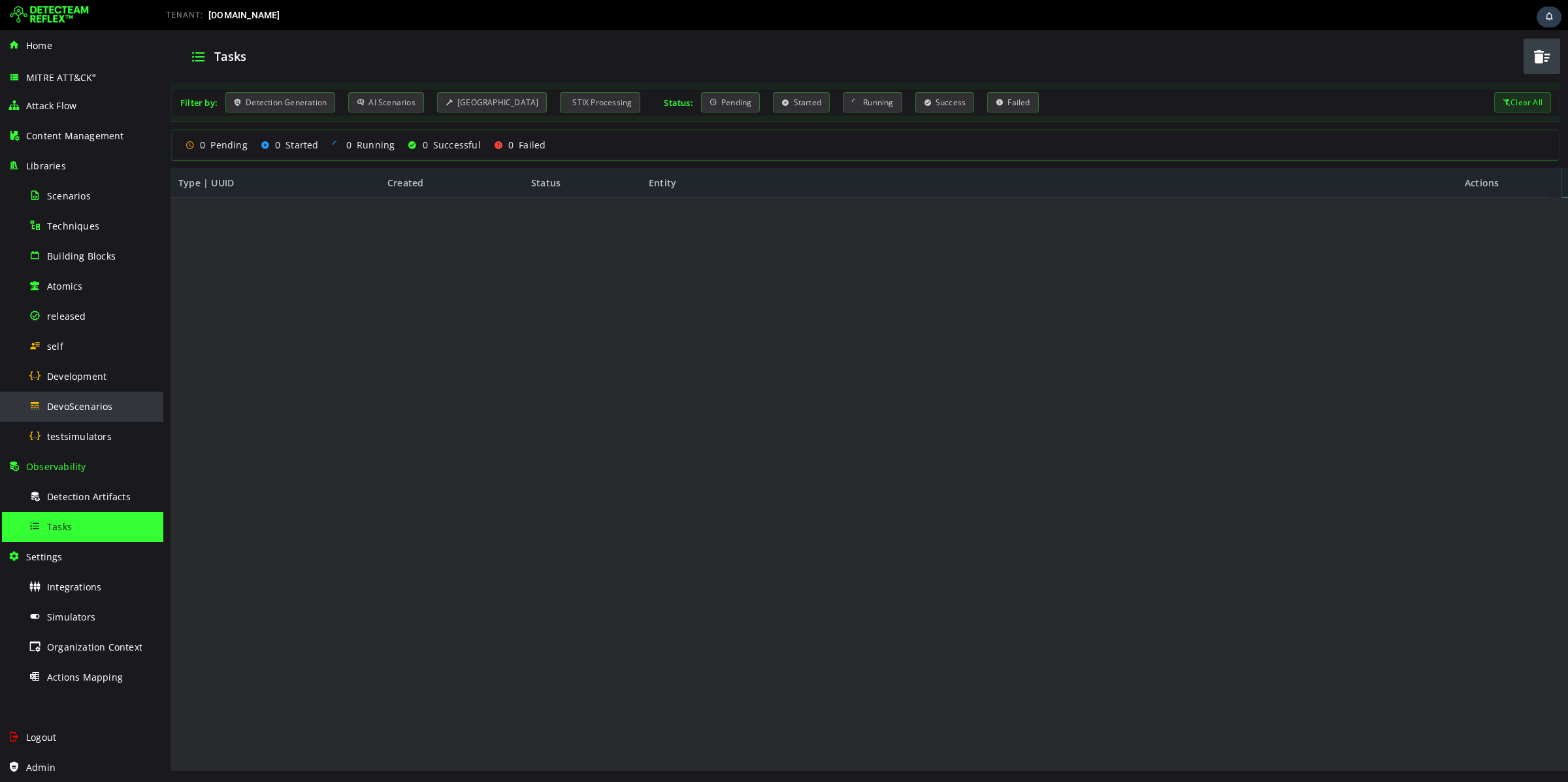
click at [82, 414] on div "DevoScenarios" at bounding box center [92, 406] width 127 height 29
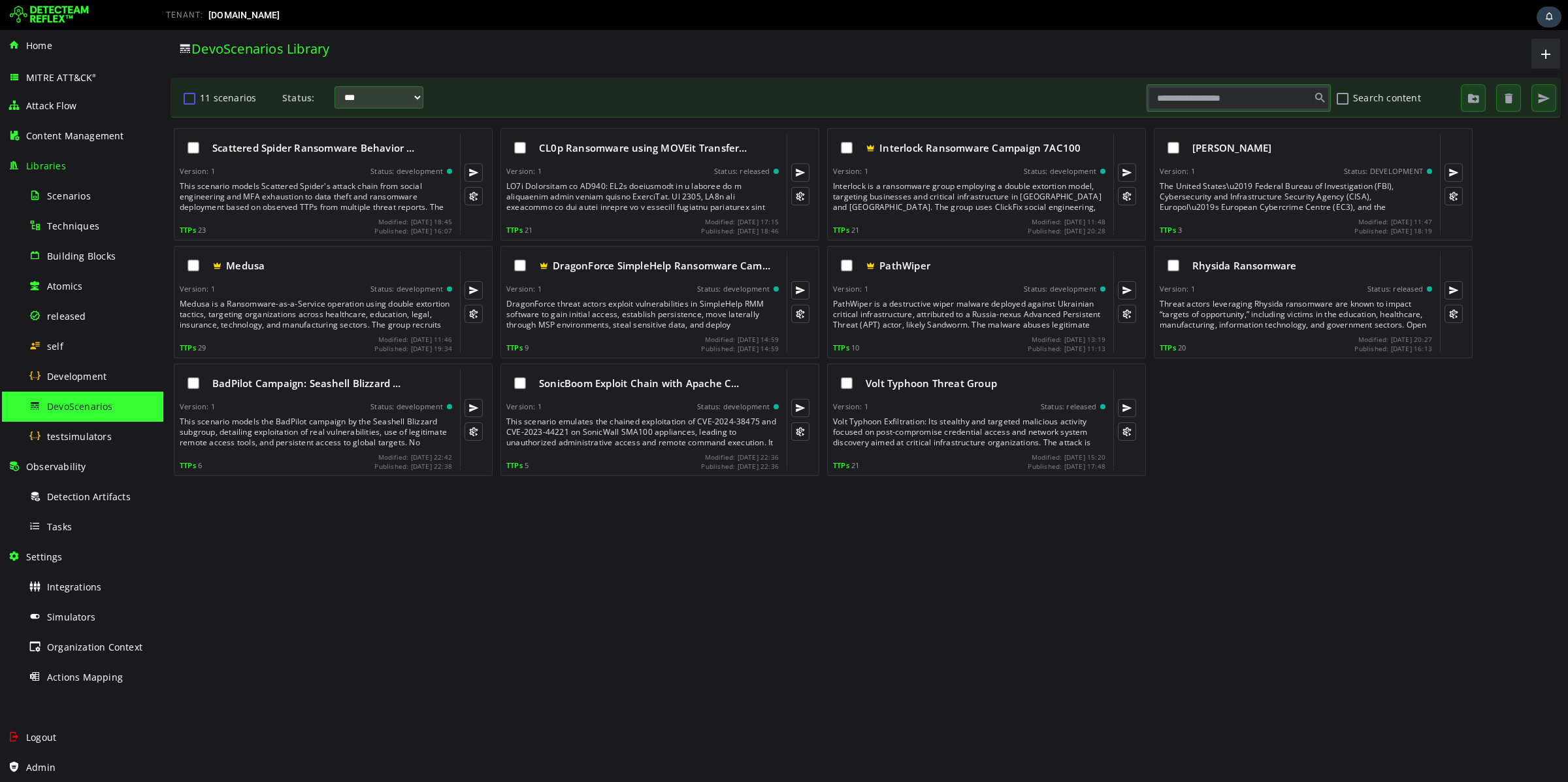
click at [185, 98] on button "11 scenarios" at bounding box center [189, 98] width 16 height 22
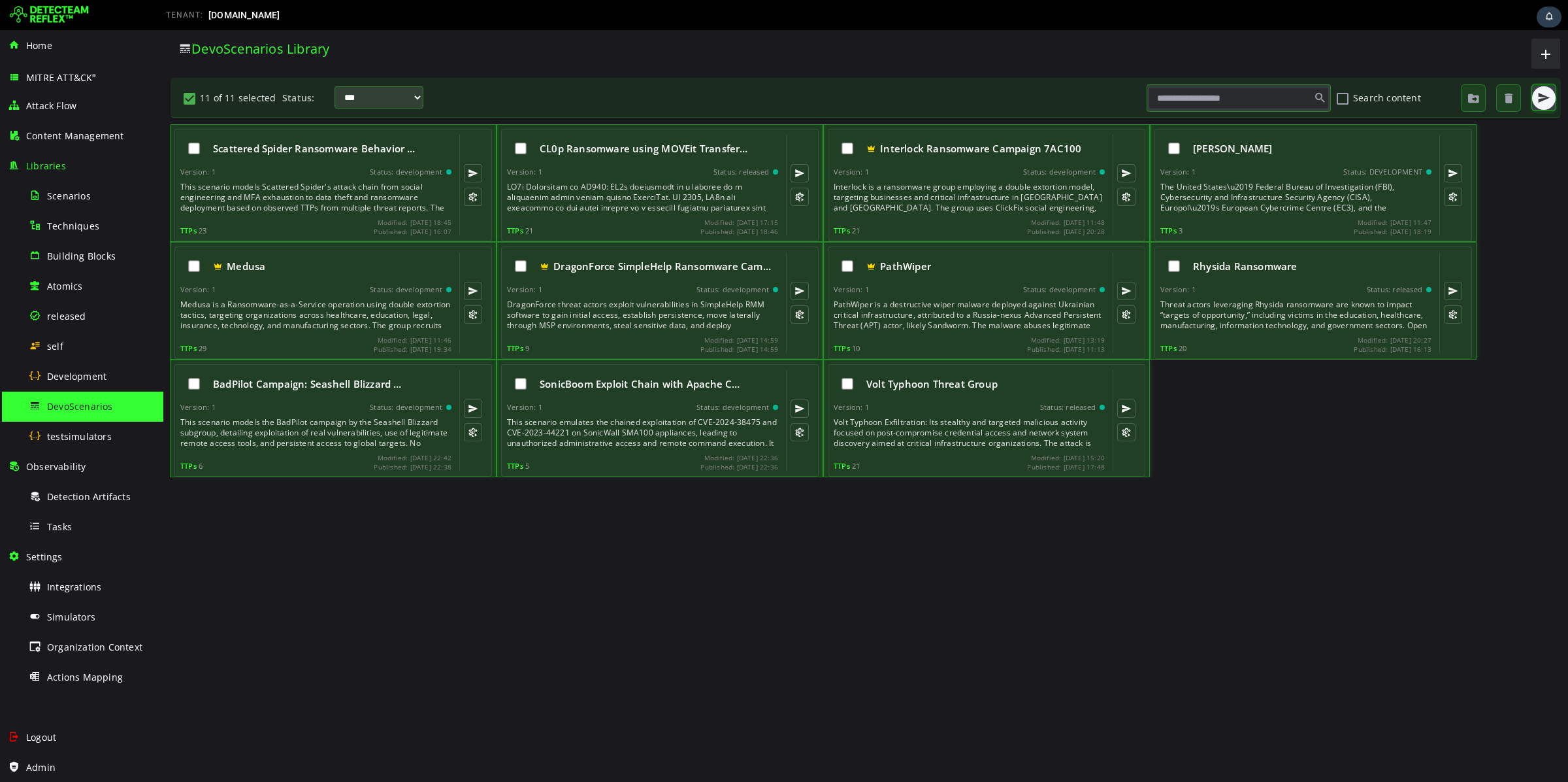
click at [1545, 102] on span "button" at bounding box center [1544, 98] width 13 height 13
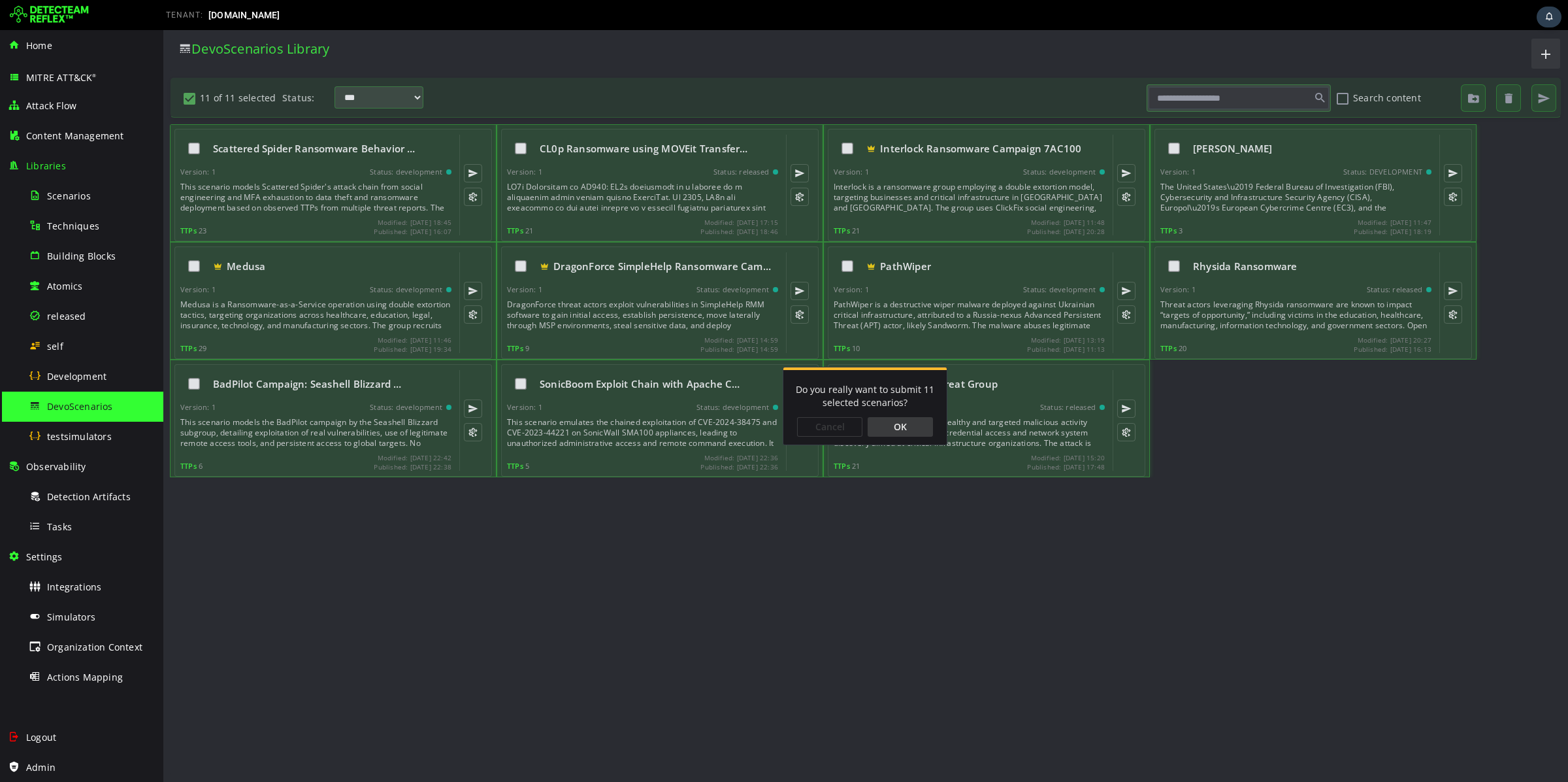
click at [931, 420] on div "OK" at bounding box center [901, 427] width 65 height 20
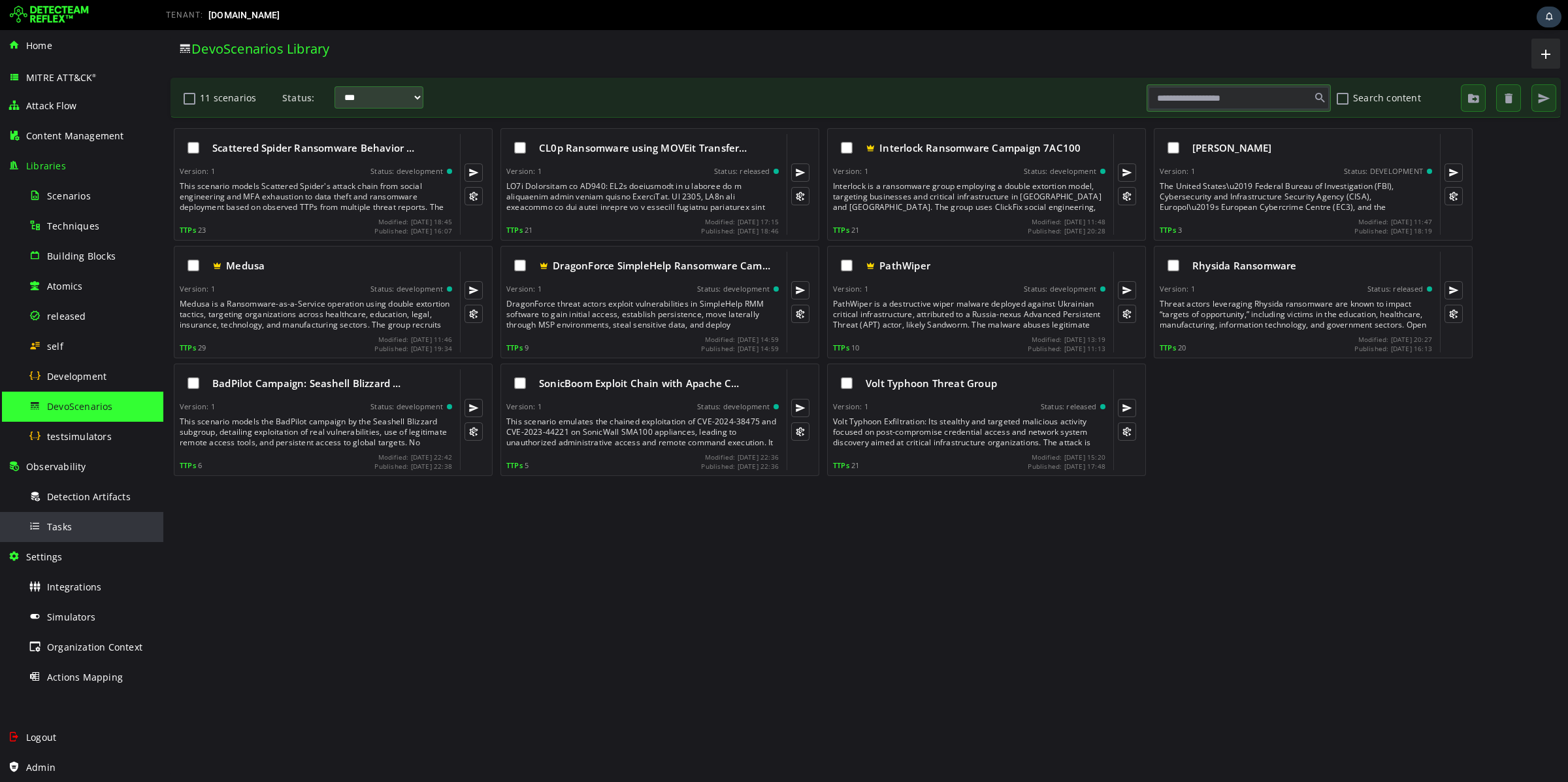
click at [90, 520] on div "Tasks" at bounding box center [92, 527] width 127 height 29
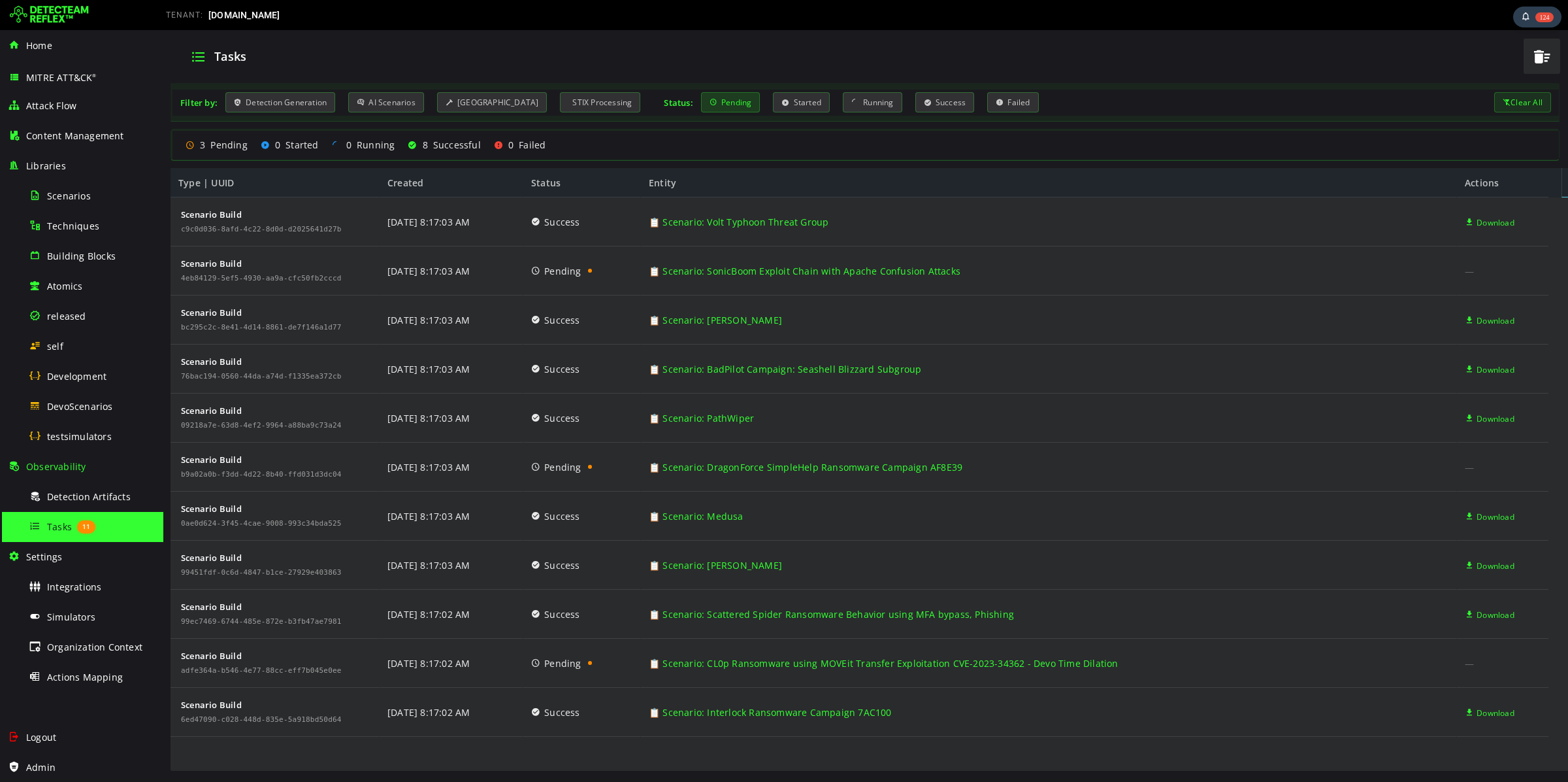
click at [725, 107] on div "Pending" at bounding box center [731, 102] width 60 height 20
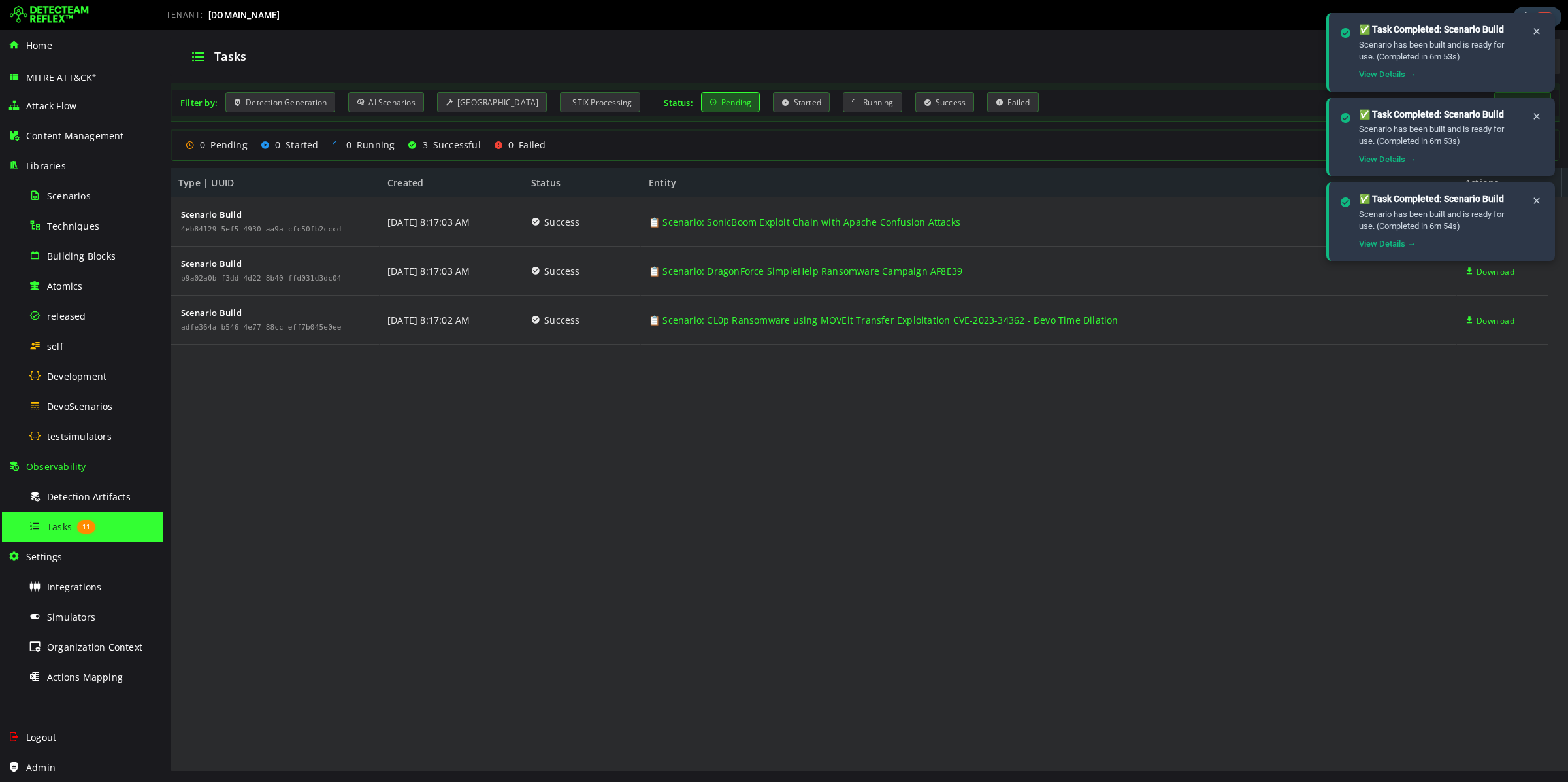
click at [728, 105] on div "Pending" at bounding box center [731, 102] width 60 height 20
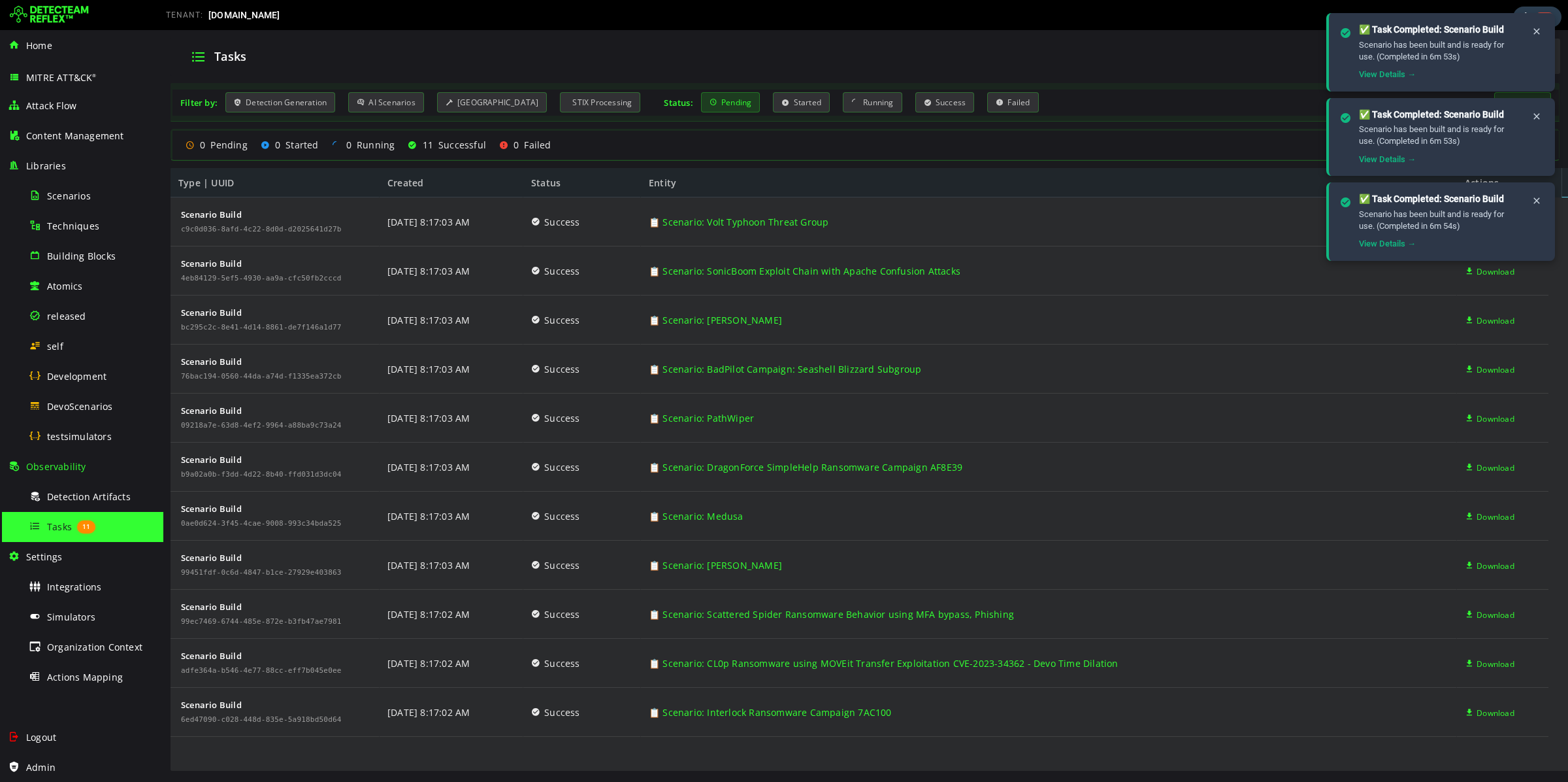
click at [728, 105] on div "Pending" at bounding box center [731, 102] width 60 height 20
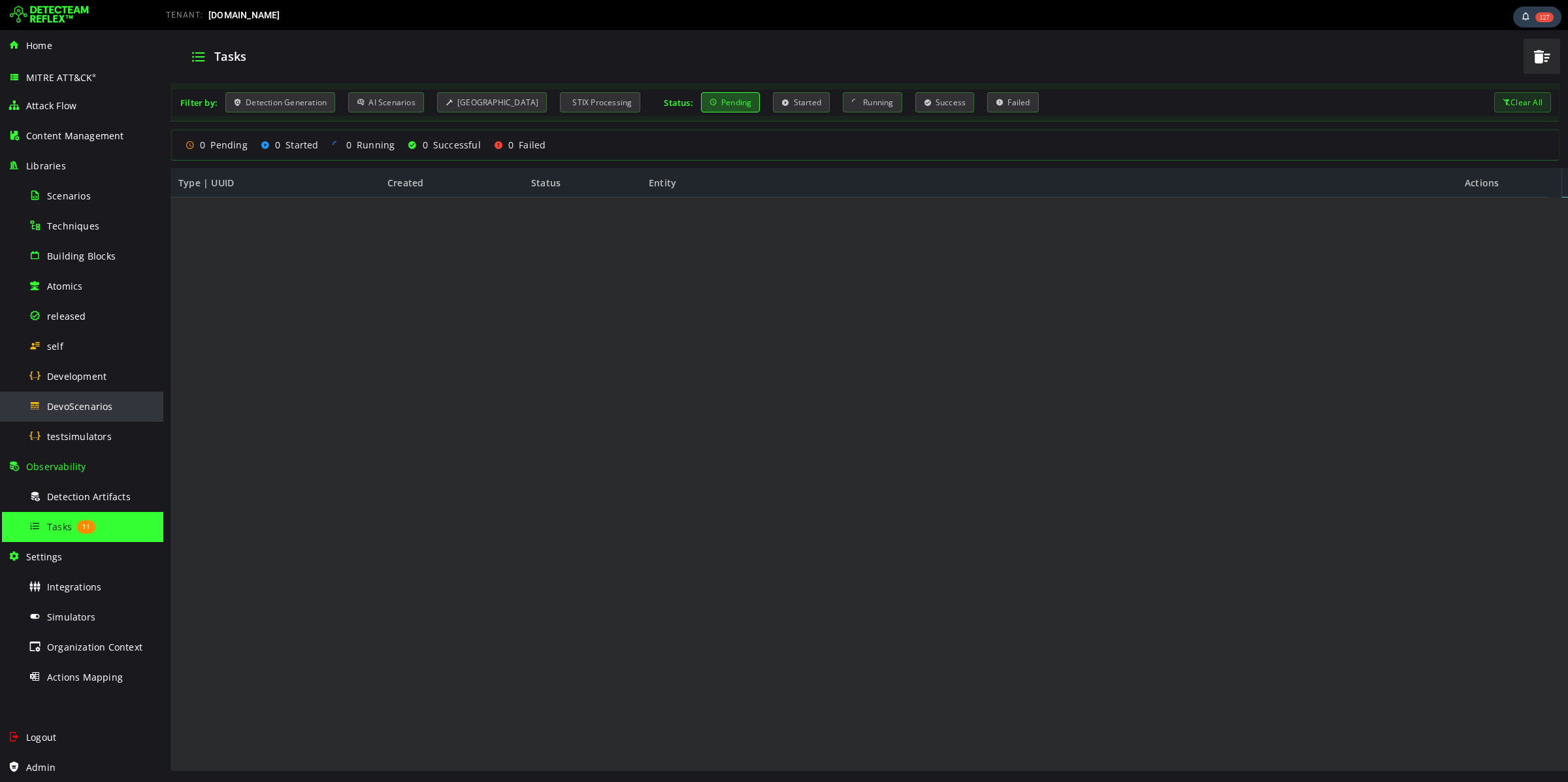
click at [96, 407] on span "DevoScenarios" at bounding box center [80, 406] width 66 height 12
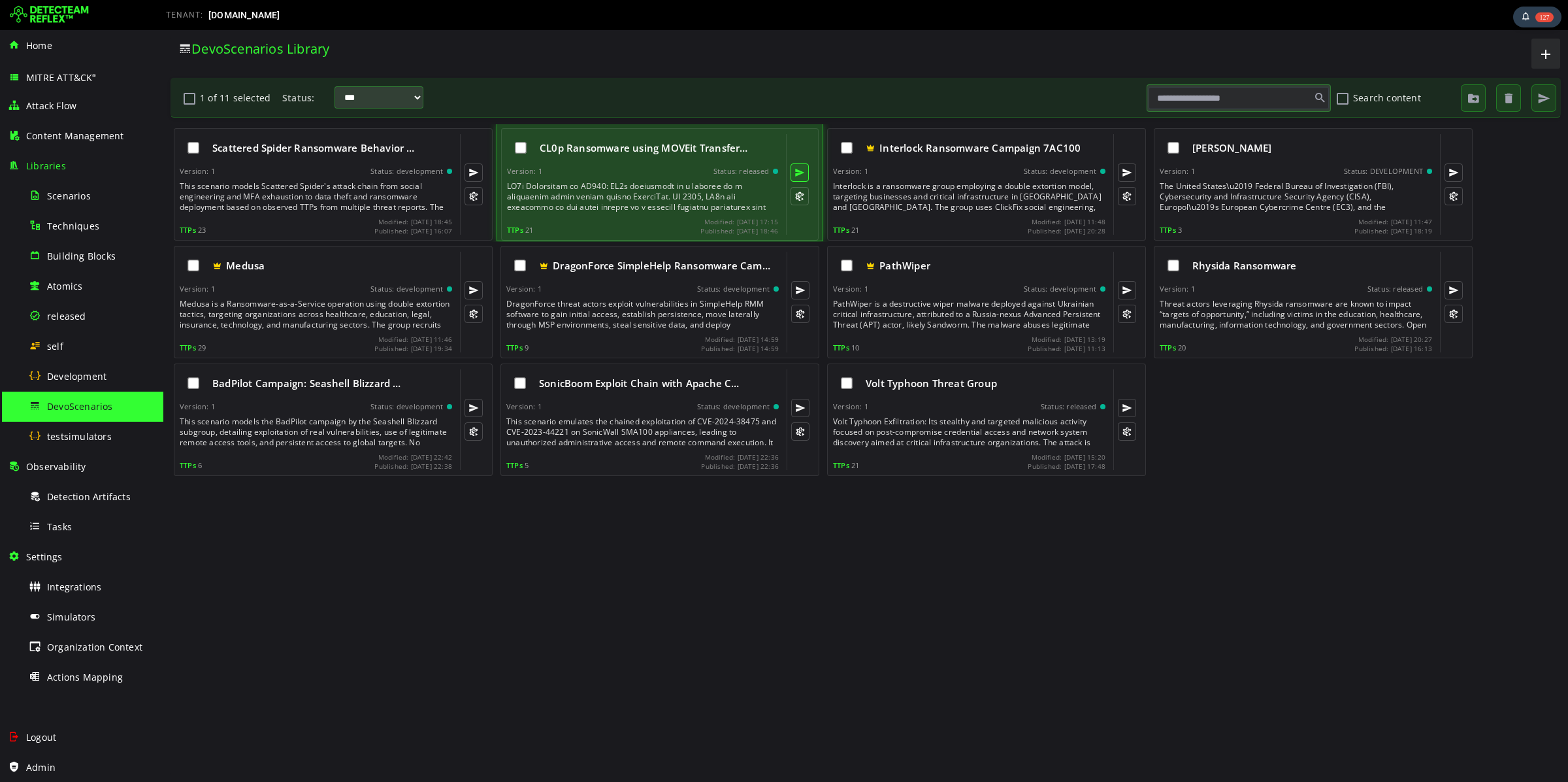
click at [800, 170] on button at bounding box center [800, 173] width 18 height 18
